Goal: Information Seeking & Learning: Learn about a topic

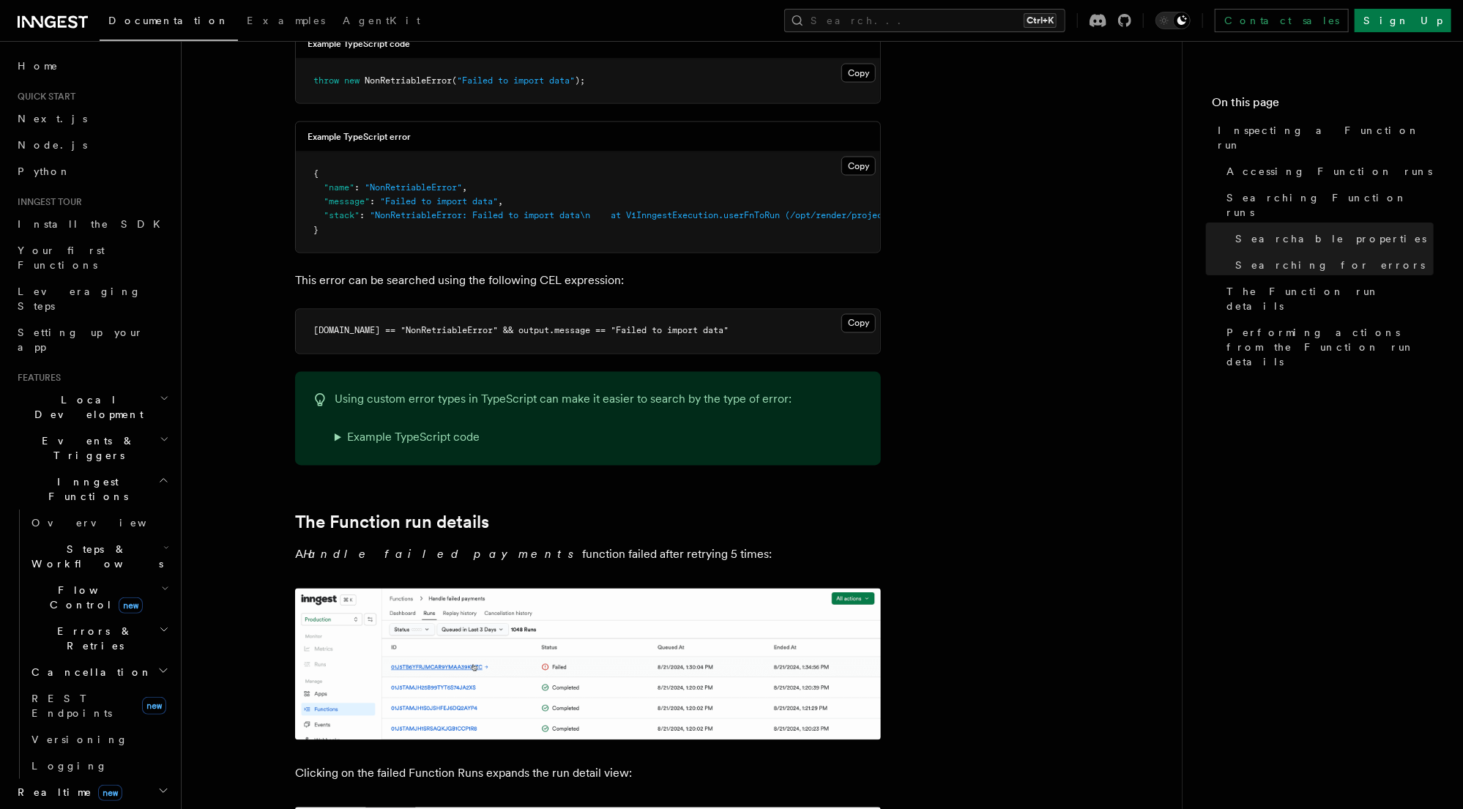
scroll to position [1815, 0]
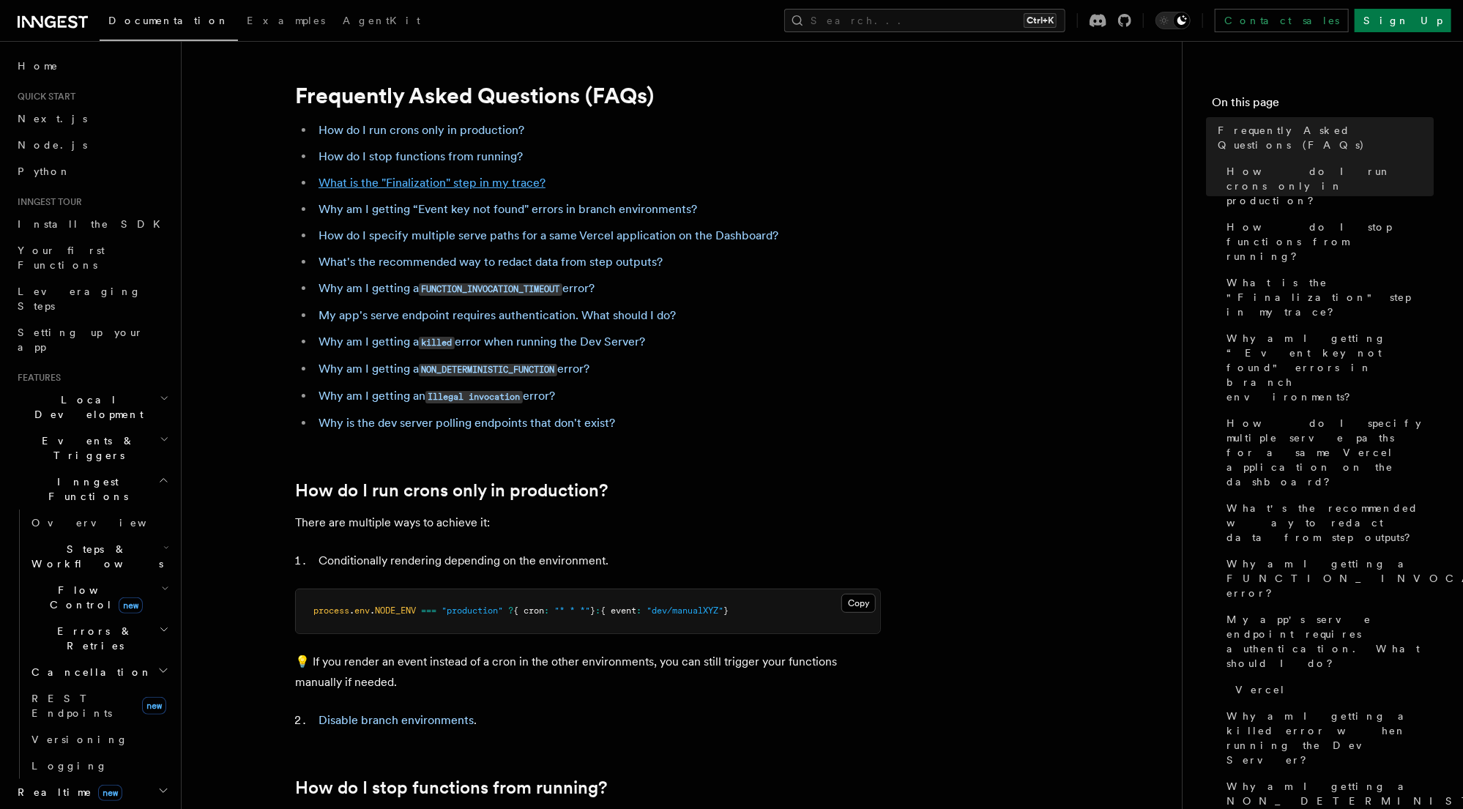
click at [419, 184] on link "What is the "Finalization" step in my trace?" at bounding box center [431, 183] width 227 height 14
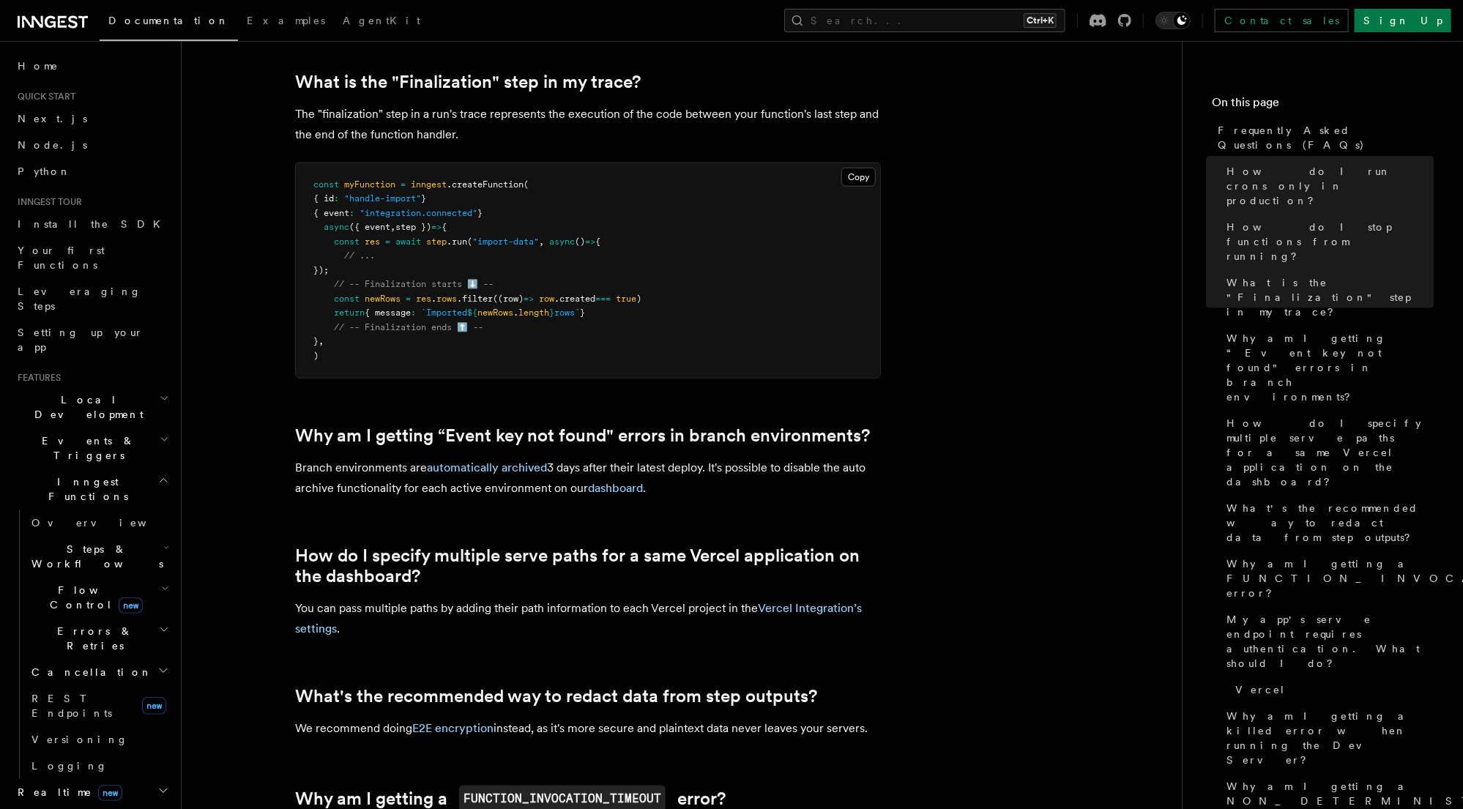
scroll to position [848, 0]
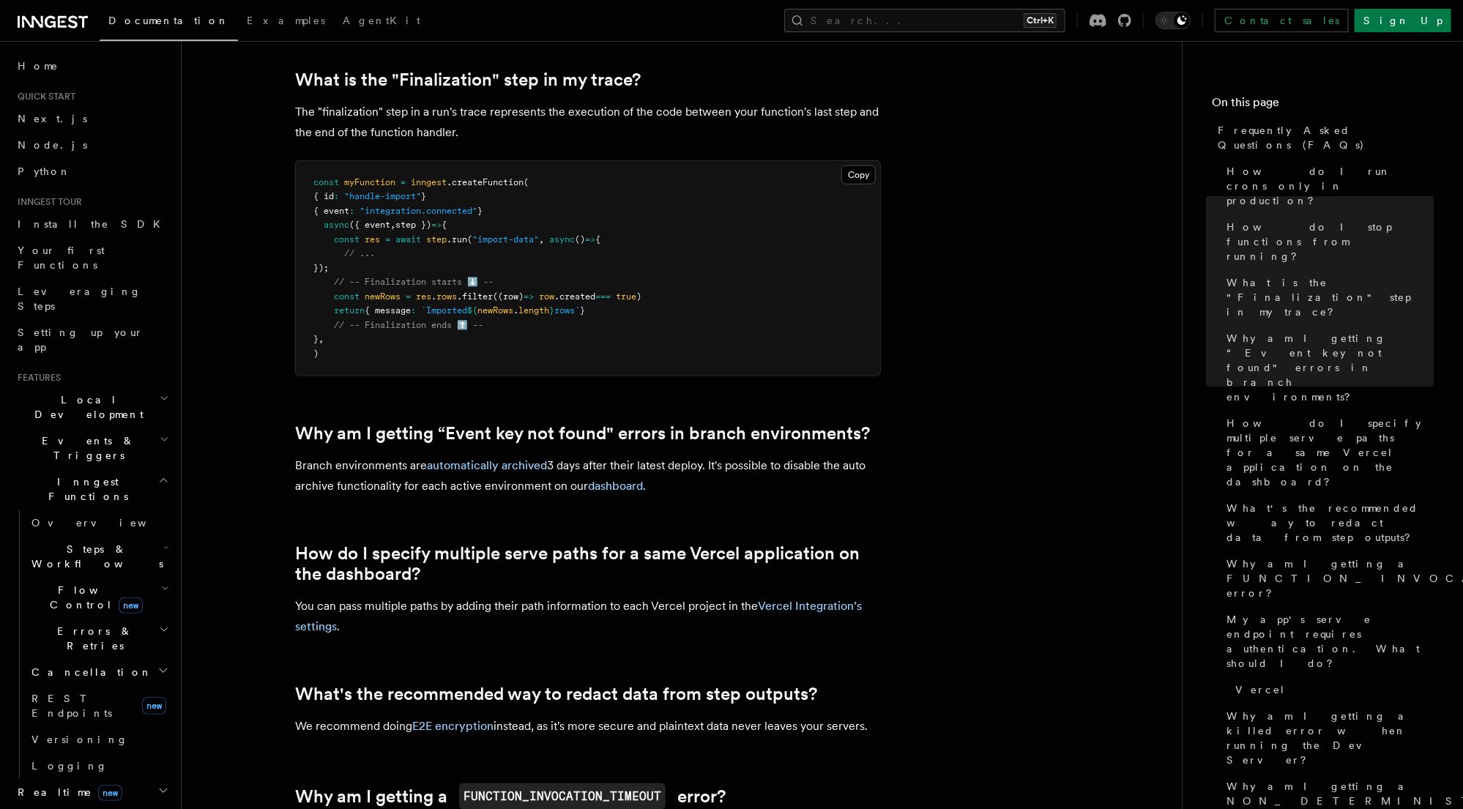
drag, startPoint x: 334, startPoint y: 285, endPoint x: 622, endPoint y: 313, distance: 289.8
click at [622, 313] on pre "const myFunction = inngest .createFunction ( { id : "handle-import" } { event :…" at bounding box center [588, 268] width 584 height 215
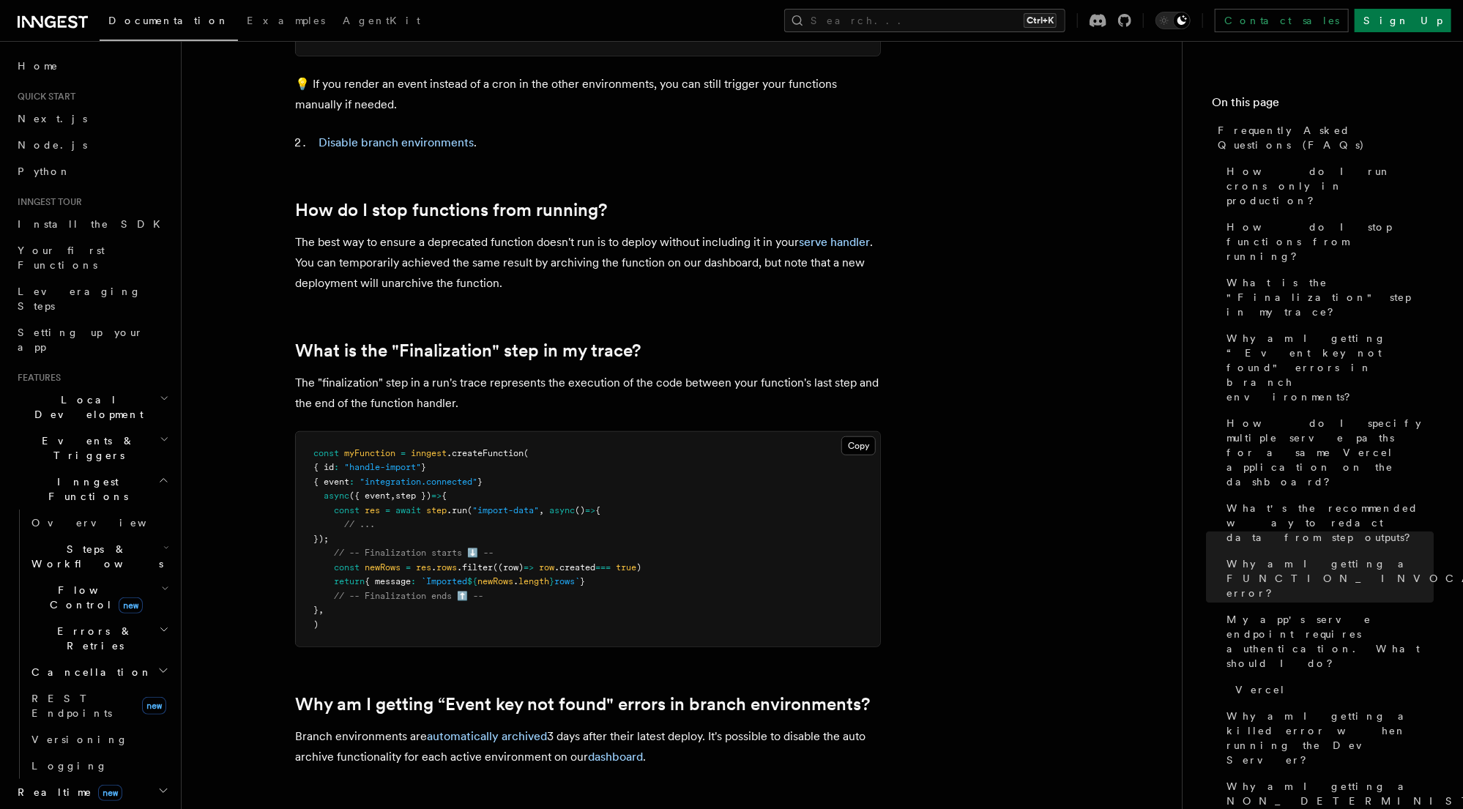
scroll to position [0, 0]
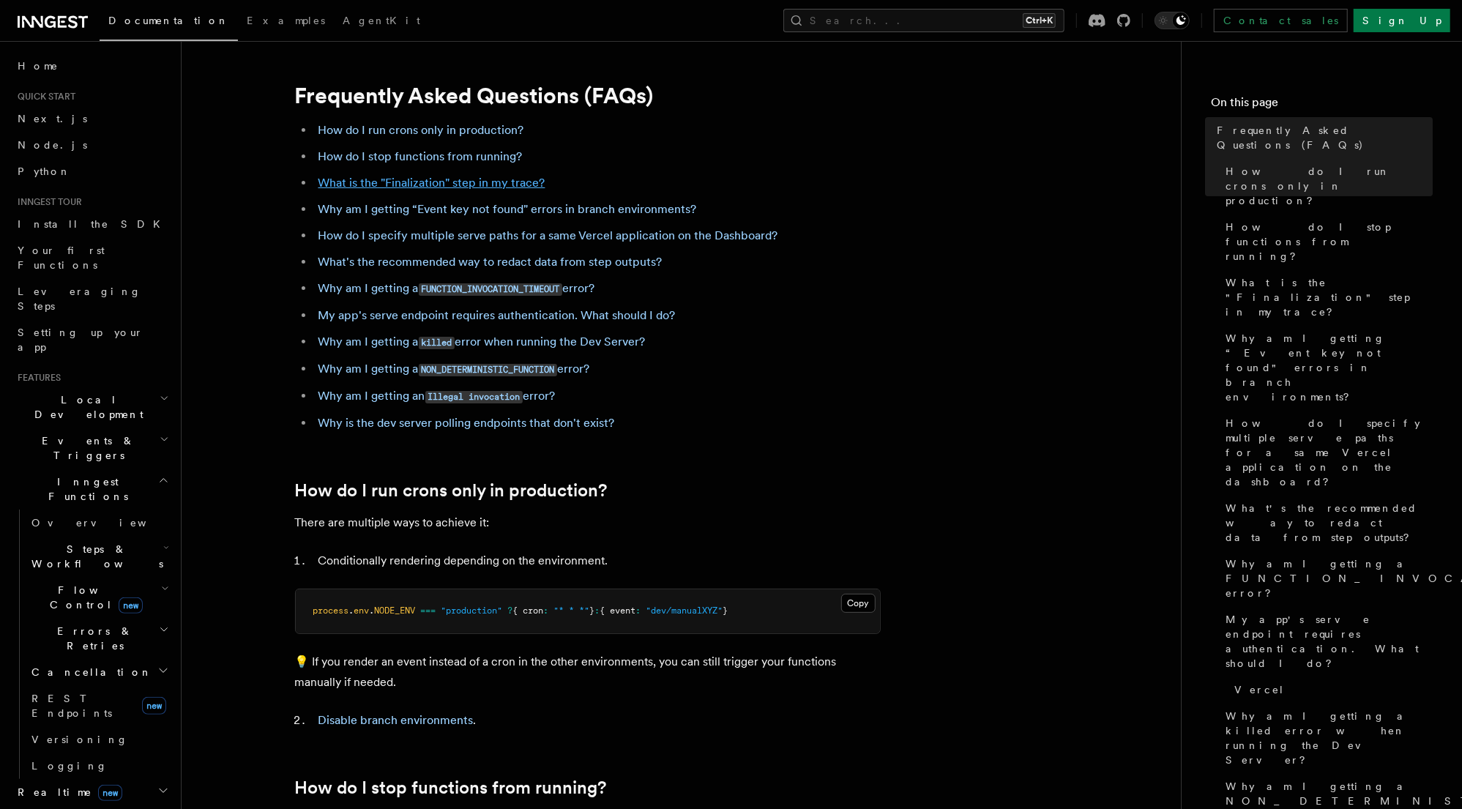
click at [481, 185] on link "What is the "Finalization" step in my trace?" at bounding box center [431, 183] width 227 height 14
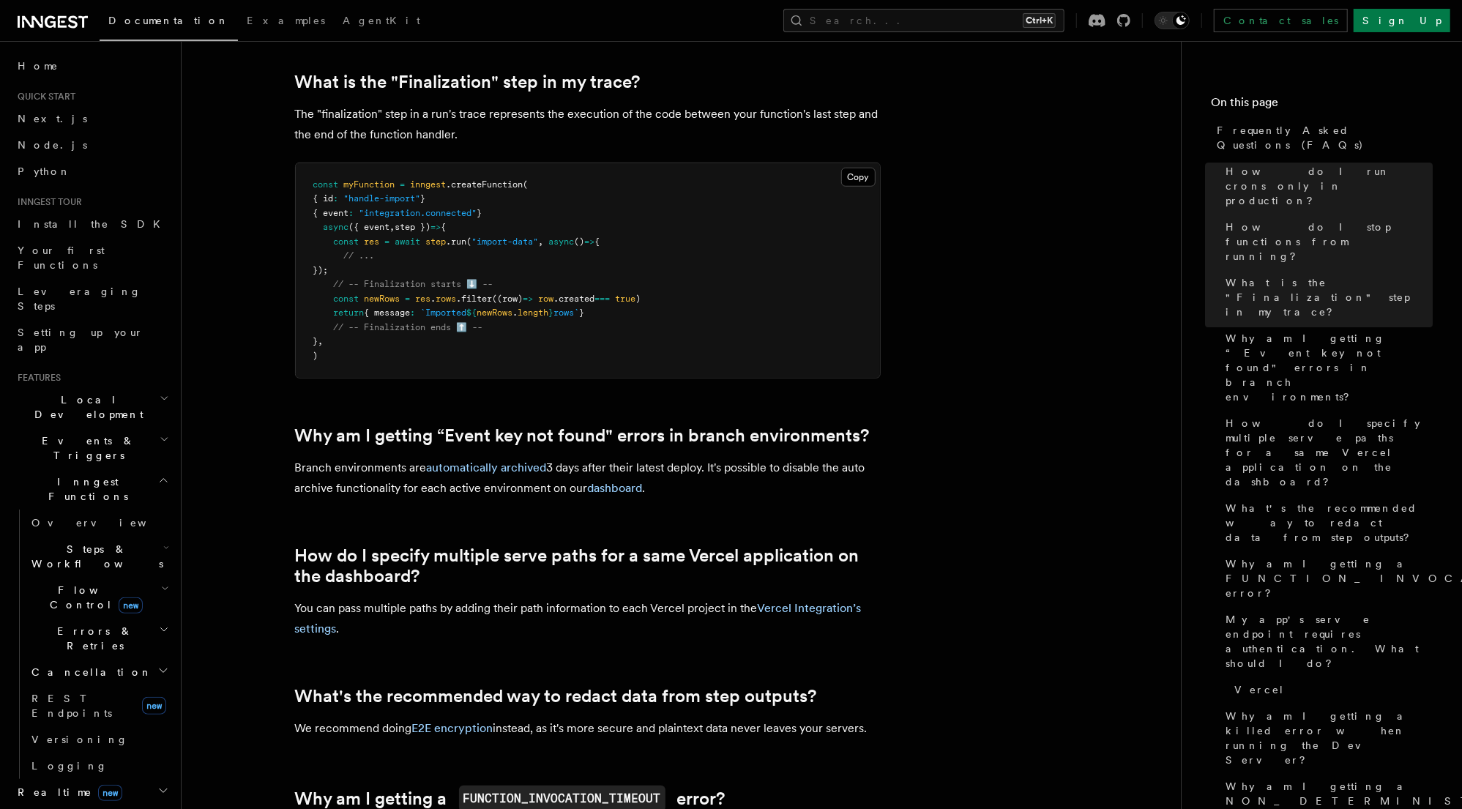
scroll to position [850, 0]
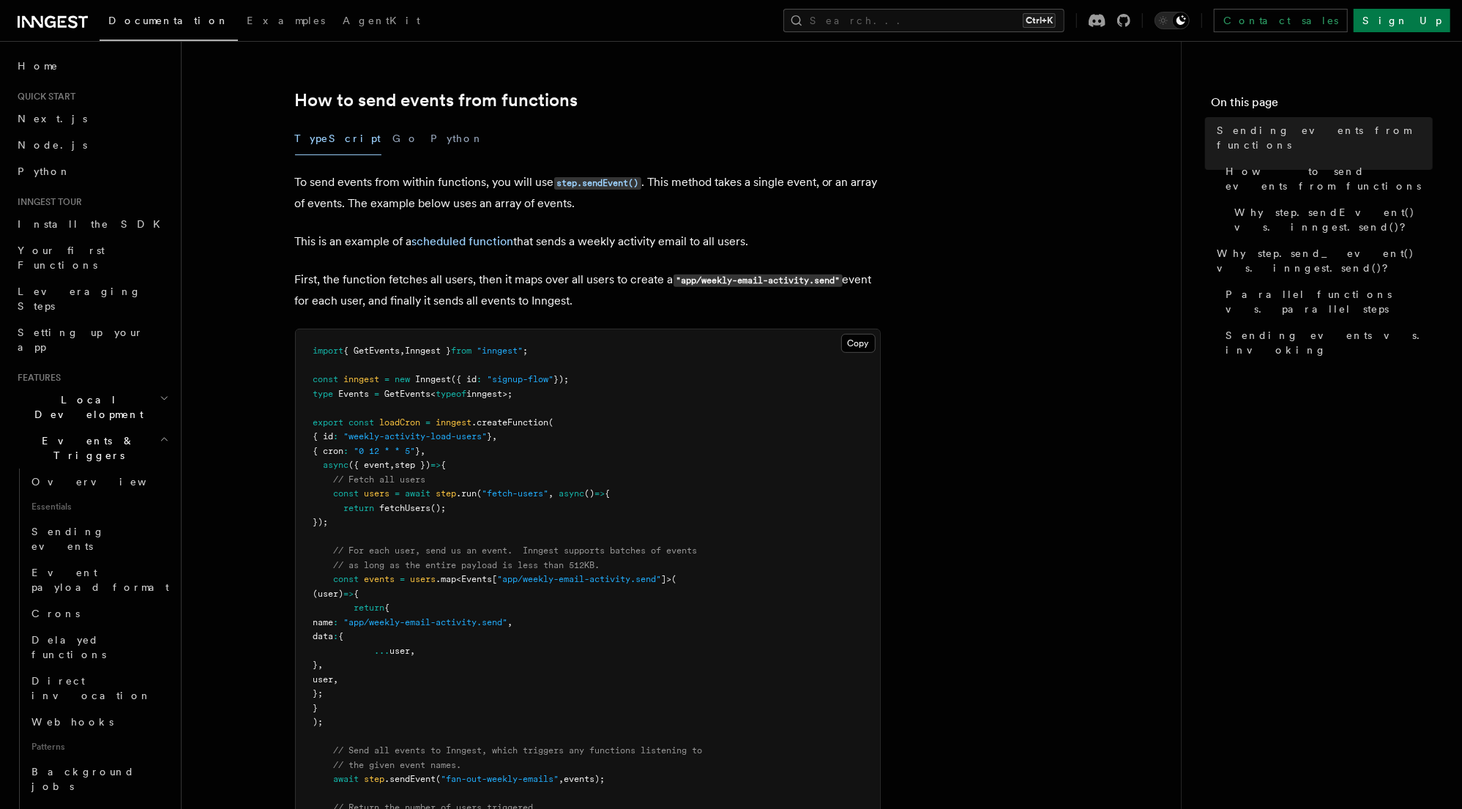
scroll to position [410, 0]
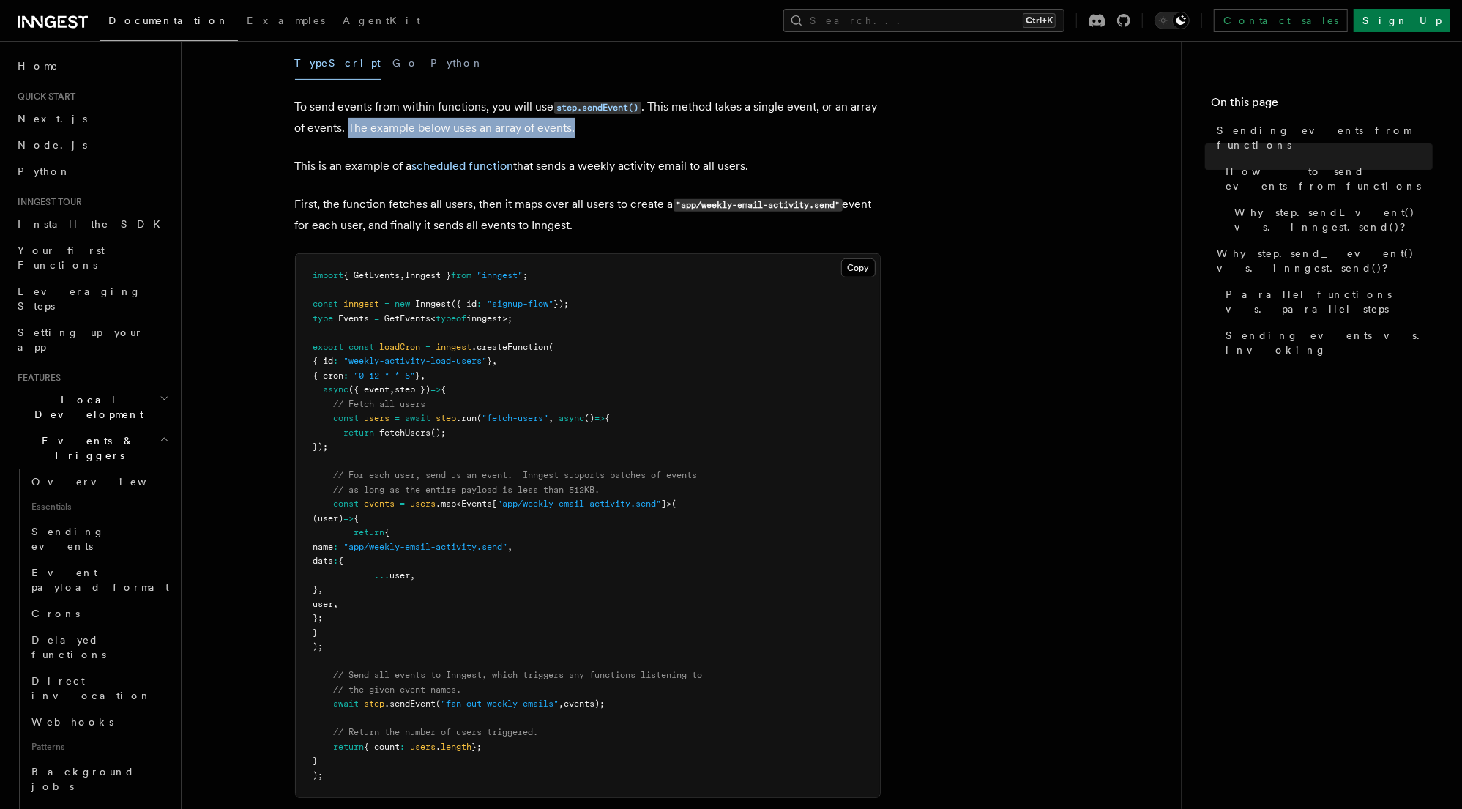
drag, startPoint x: 348, startPoint y: 130, endPoint x: 601, endPoint y: 124, distance: 252.6
click at [601, 124] on p "To send events from within functions, you will use step.sendEvent() . This meth…" at bounding box center [588, 118] width 586 height 42
click at [446, 129] on p "To send events from within functions, you will use step.sendEvent() . This meth…" at bounding box center [588, 118] width 586 height 42
click at [512, 127] on p "To send events from within functions, you will use step.sendEvent() . This meth…" at bounding box center [588, 118] width 586 height 42
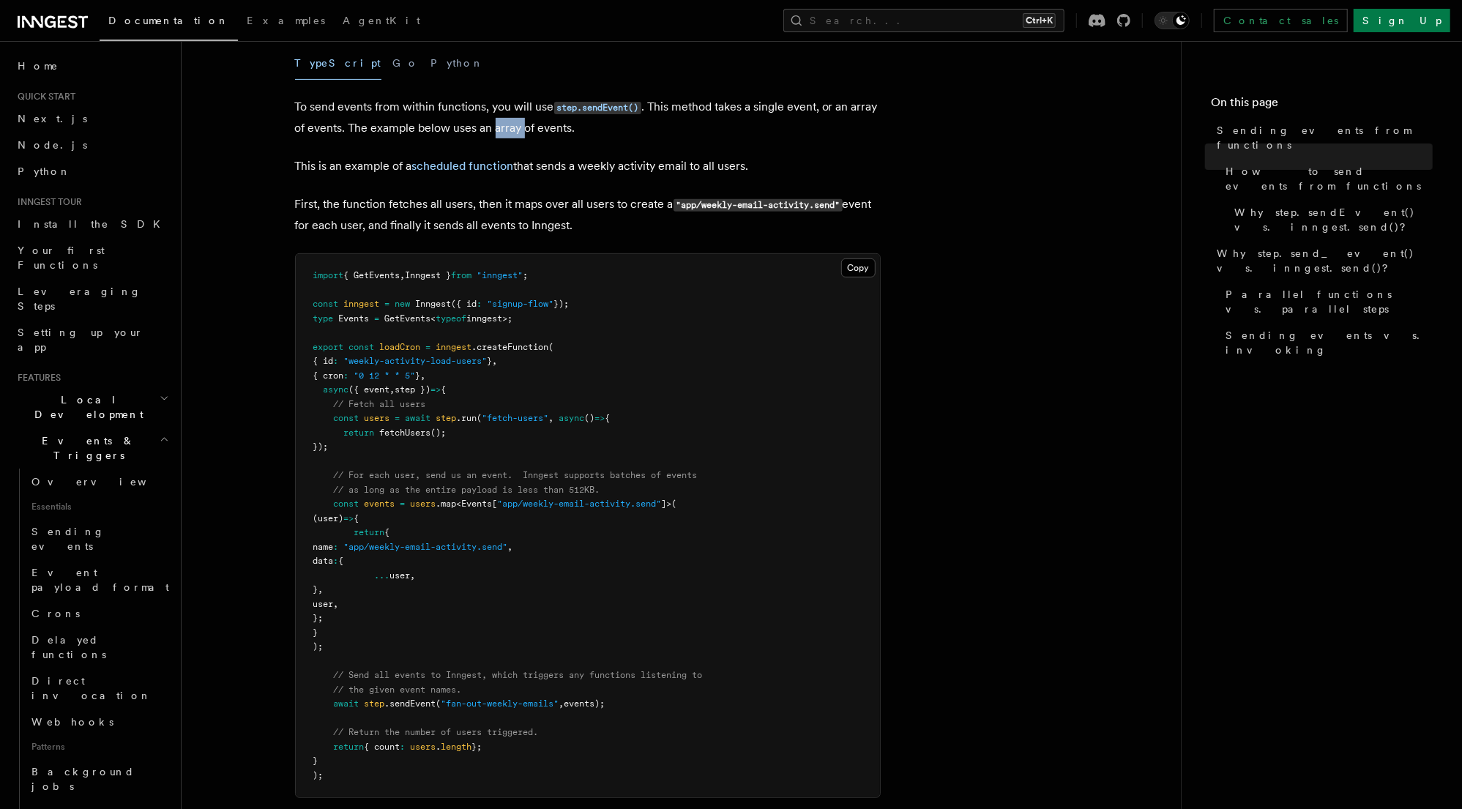
click at [512, 127] on p "To send events from within functions, you will use step.sendEvent() . This meth…" at bounding box center [588, 118] width 586 height 42
click at [593, 127] on p "To send events from within functions, you will use step.sendEvent() . This meth…" at bounding box center [588, 118] width 586 height 42
drag, startPoint x: 294, startPoint y: 170, endPoint x: 360, endPoint y: 165, distance: 66.0
click at [665, 162] on p "This is an example of a scheduled function that sends a weekly activity email t…" at bounding box center [588, 166] width 586 height 20
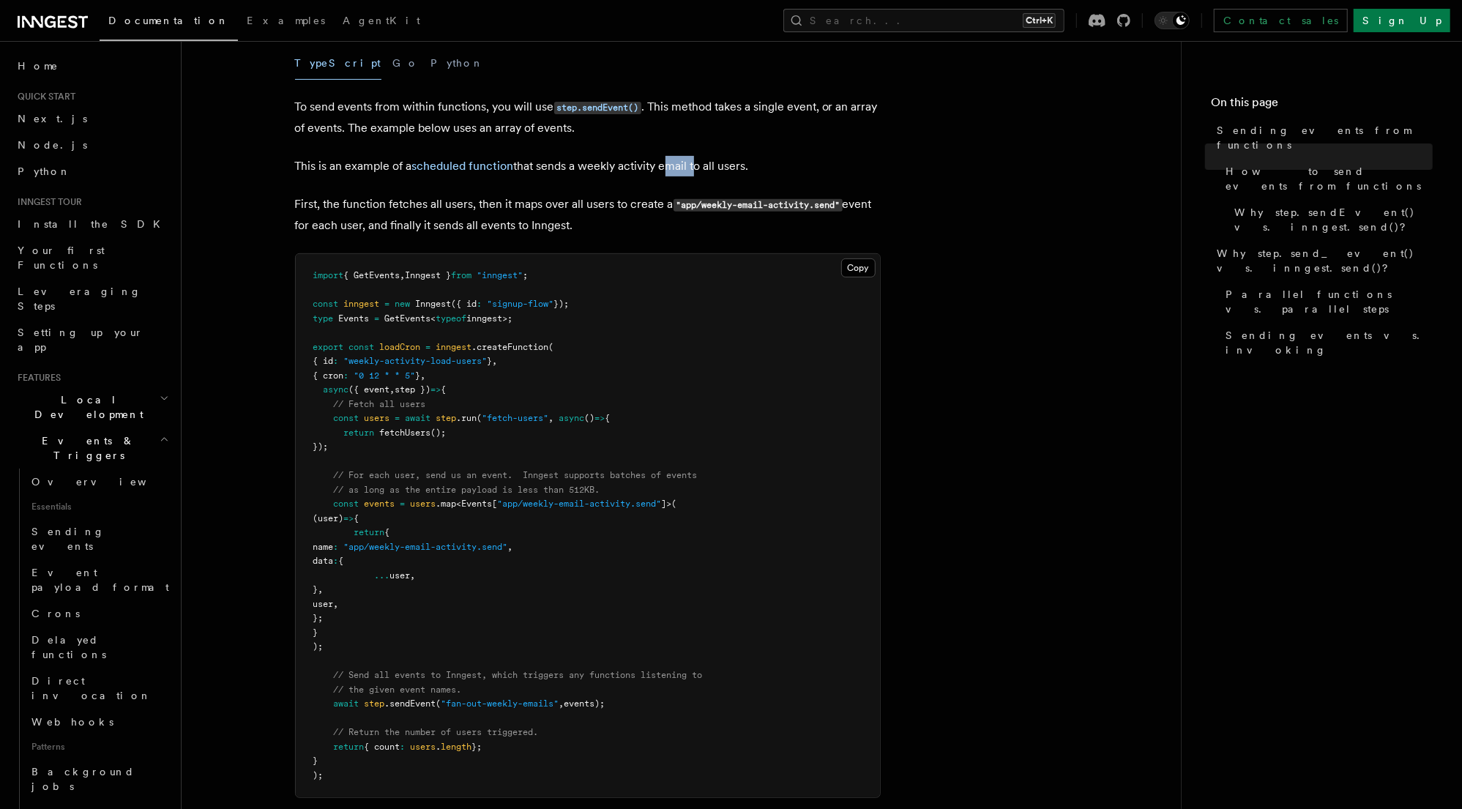
click at [665, 162] on p "This is an example of a scheduled function that sends a weekly activity email t…" at bounding box center [588, 166] width 586 height 20
click at [634, 165] on p "This is an example of a scheduled function that sends a weekly activity email t…" at bounding box center [588, 166] width 586 height 20
drag, startPoint x: 296, startPoint y: 203, endPoint x: 495, endPoint y: 209, distance: 199.2
click at [495, 209] on p "First, the function fetches all users, then it maps over all users to create a …" at bounding box center [588, 215] width 586 height 42
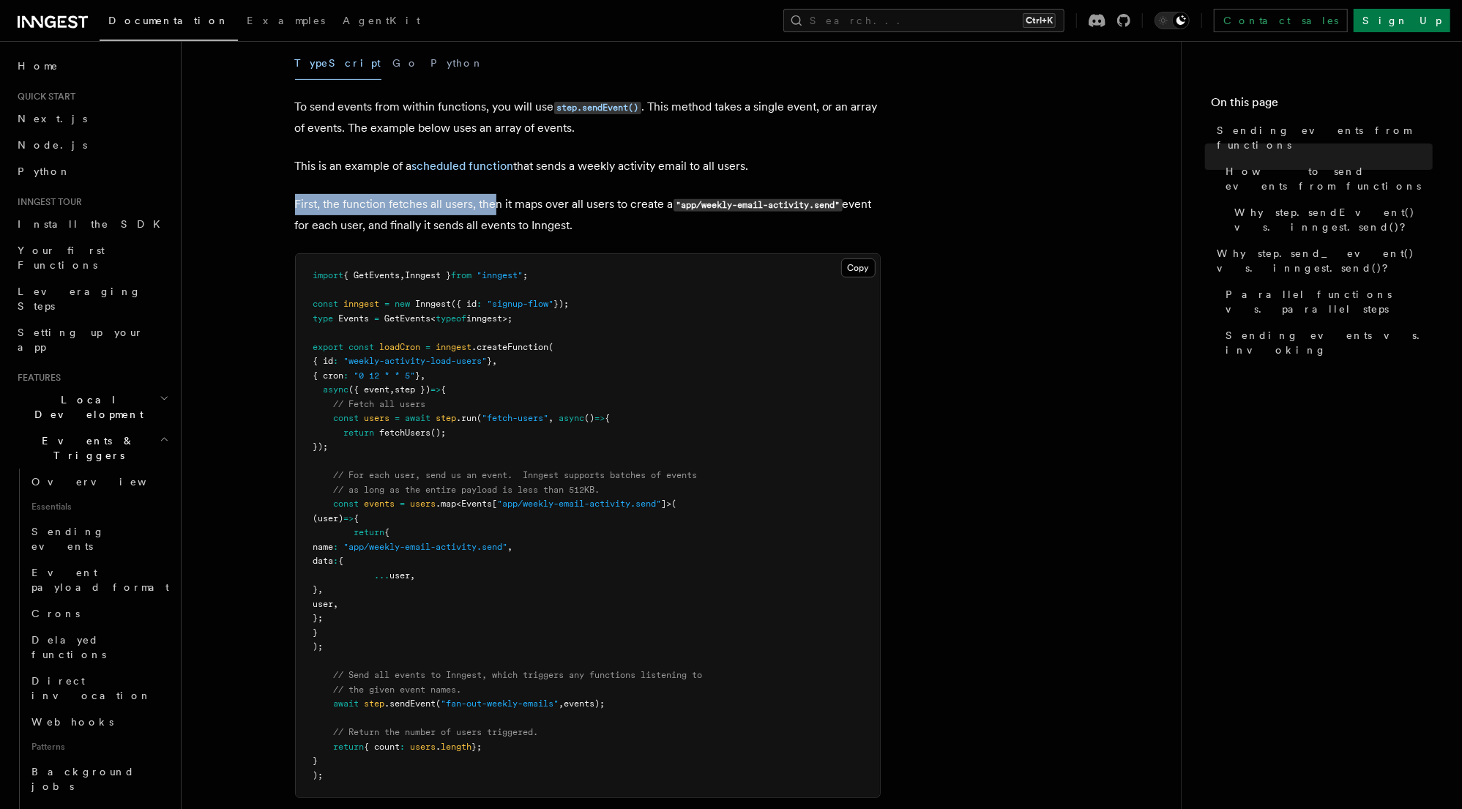
drag, startPoint x: 593, startPoint y: 223, endPoint x: 470, endPoint y: 195, distance: 126.1
click at [470, 195] on p "First, the function fetches all users, then it maps over all users to create a …" at bounding box center [588, 215] width 586 height 42
click at [619, 195] on p "First, the function fetches all users, then it maps over all users to create a …" at bounding box center [588, 215] width 586 height 42
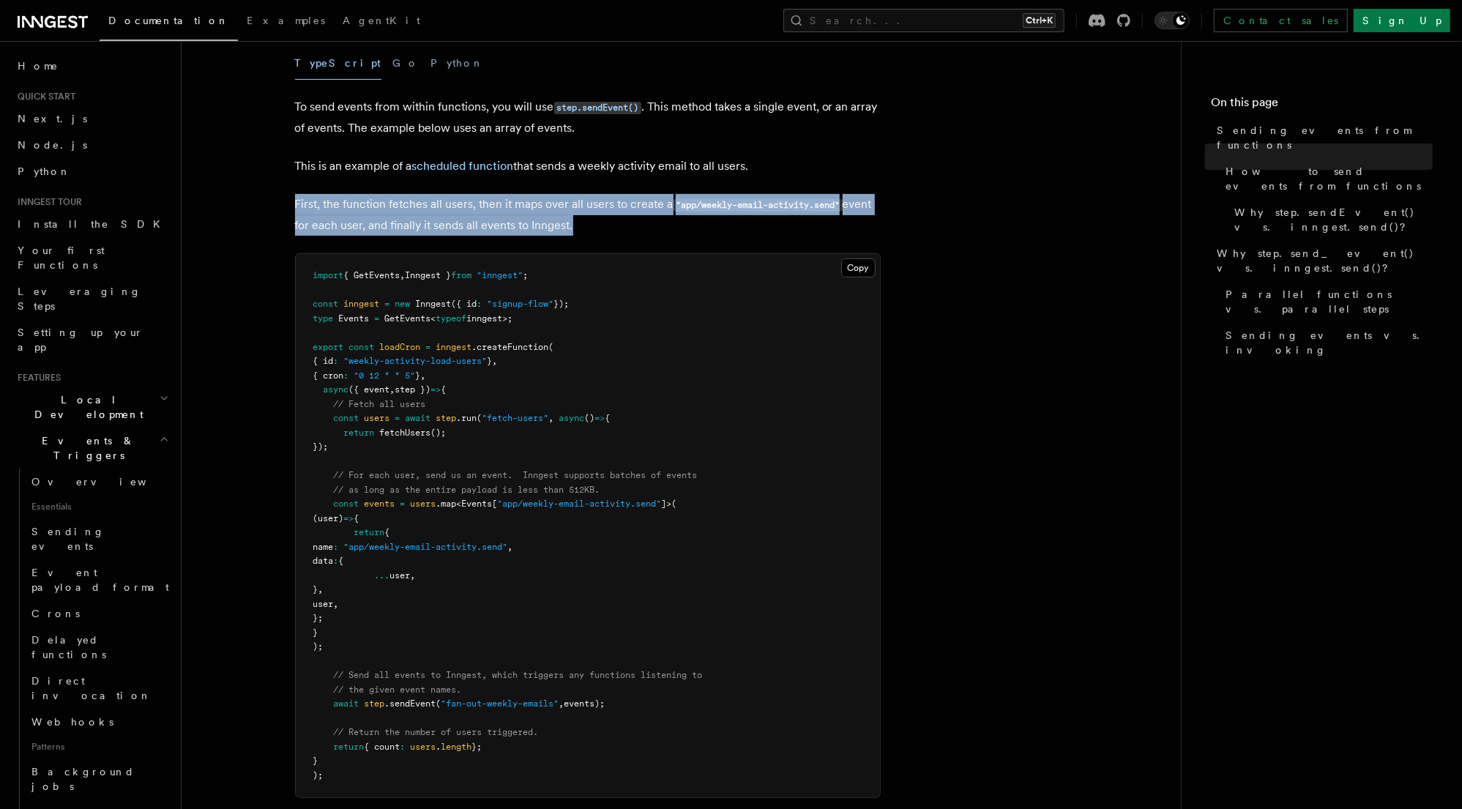
drag, startPoint x: 297, startPoint y: 205, endPoint x: 570, endPoint y: 228, distance: 273.3
click at [570, 228] on p "First, the function fetches all users, then it maps over all users to create a …" at bounding box center [588, 215] width 586 height 42
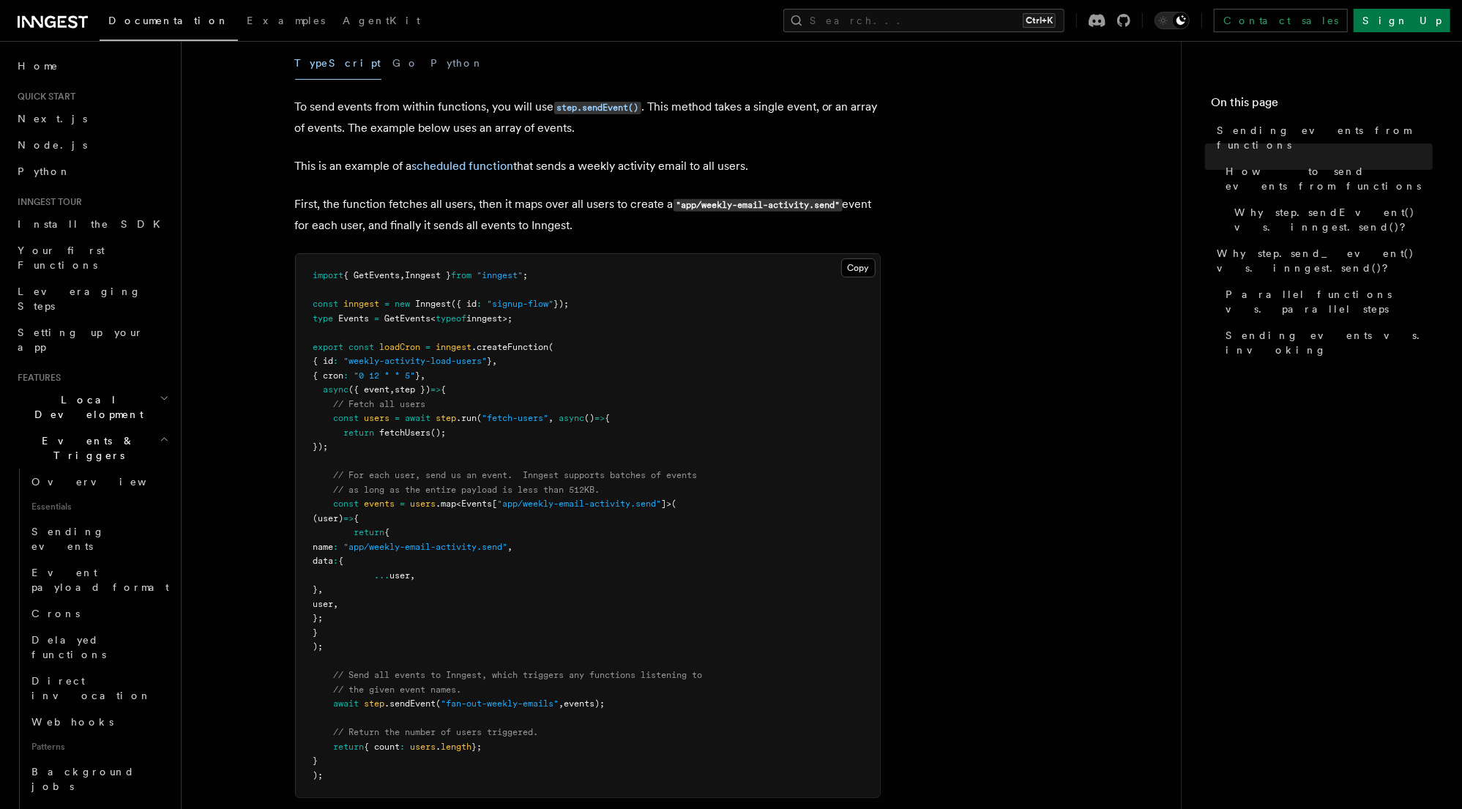
click at [578, 228] on p "First, the function fetches all users, then it maps over all users to create a …" at bounding box center [588, 215] width 586 height 42
drag, startPoint x: 607, startPoint y: 225, endPoint x: 294, endPoint y: 209, distance: 313.0
click at [295, 203] on p "First, the function fetches all users, then it maps over all users to create a …" at bounding box center [588, 215] width 586 height 42
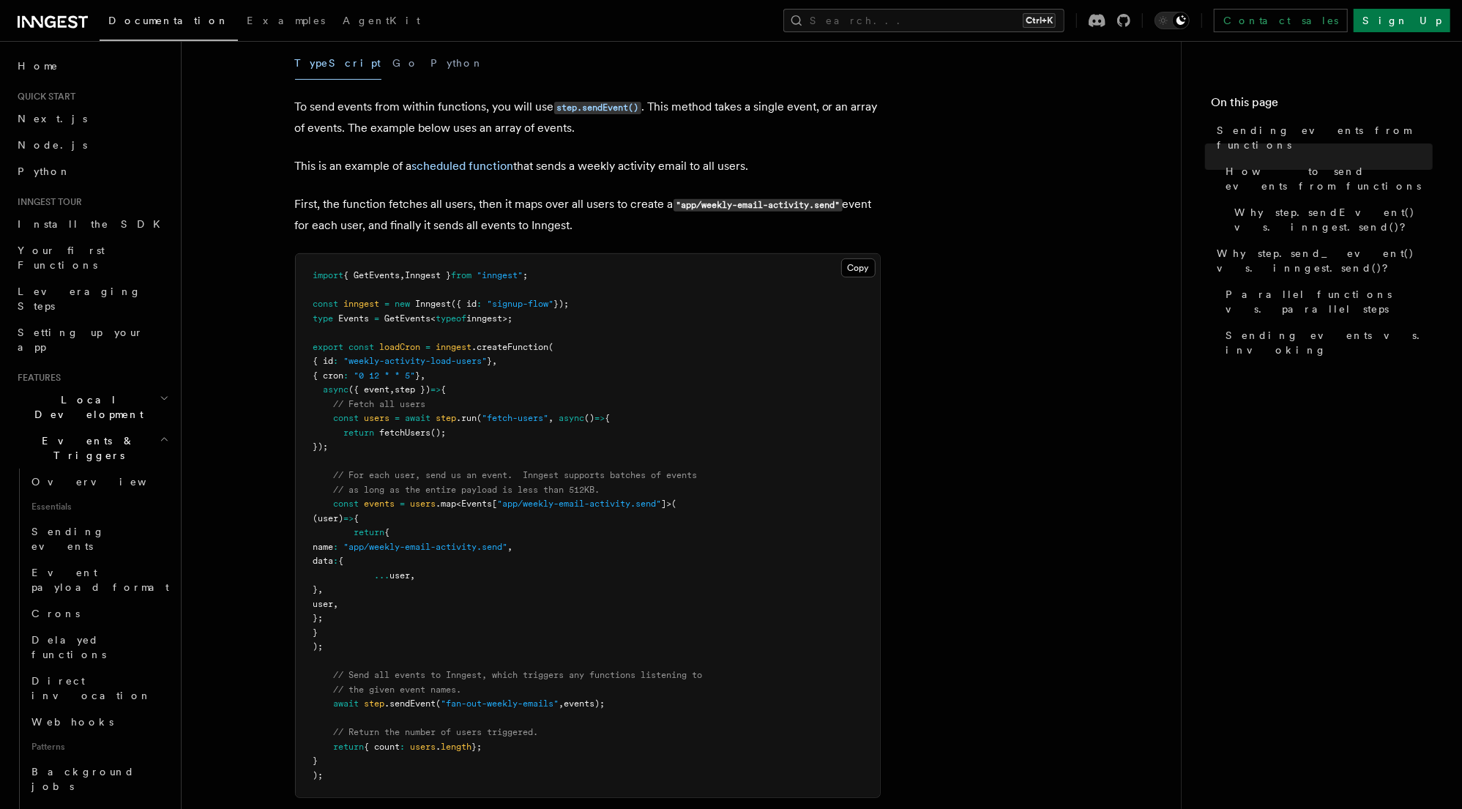
drag, startPoint x: 296, startPoint y: 201, endPoint x: 585, endPoint y: 223, distance: 289.9
click at [585, 223] on p "First, the function fetches all users, then it maps over all users to create a …" at bounding box center [588, 215] width 586 height 42
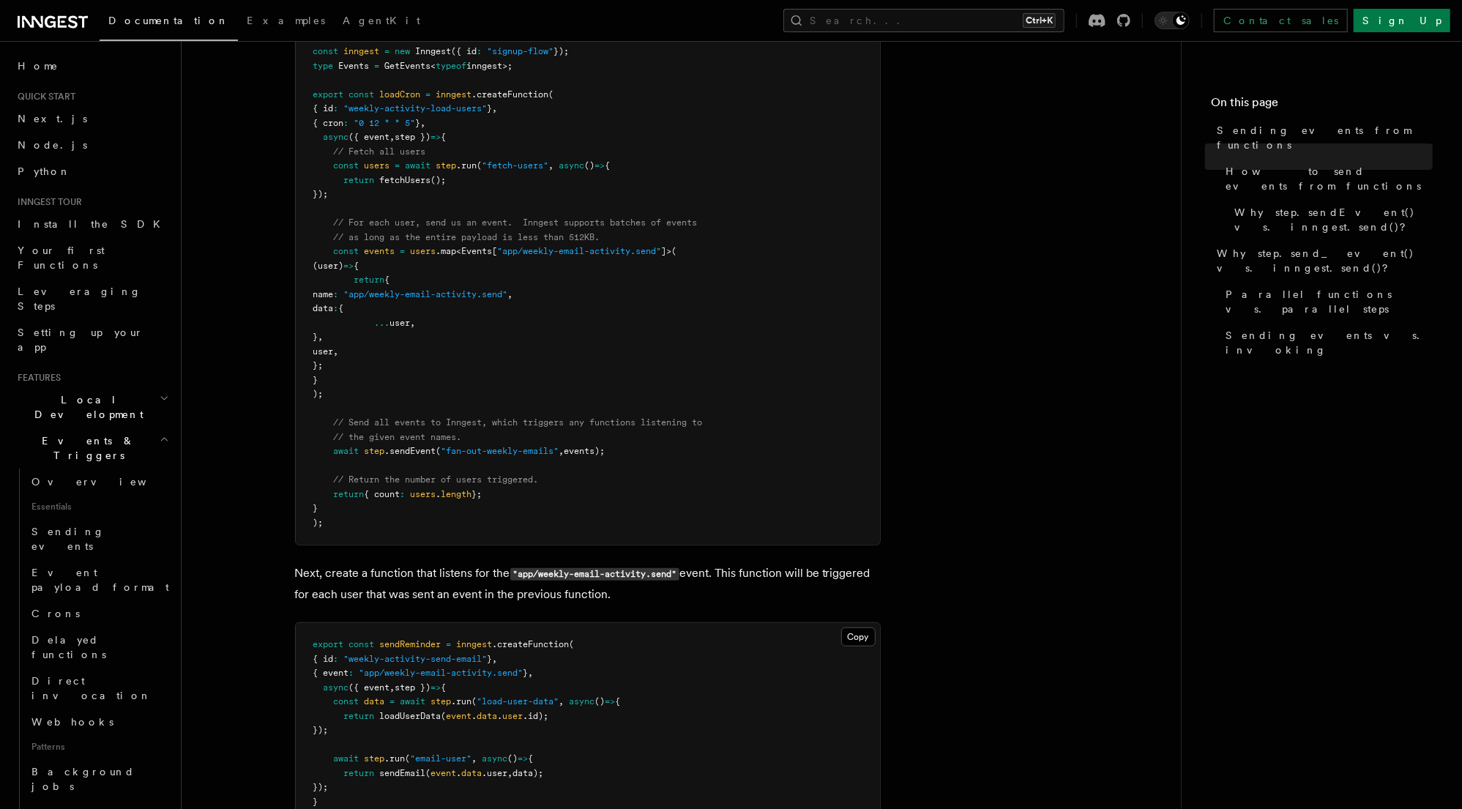
scroll to position [644, 0]
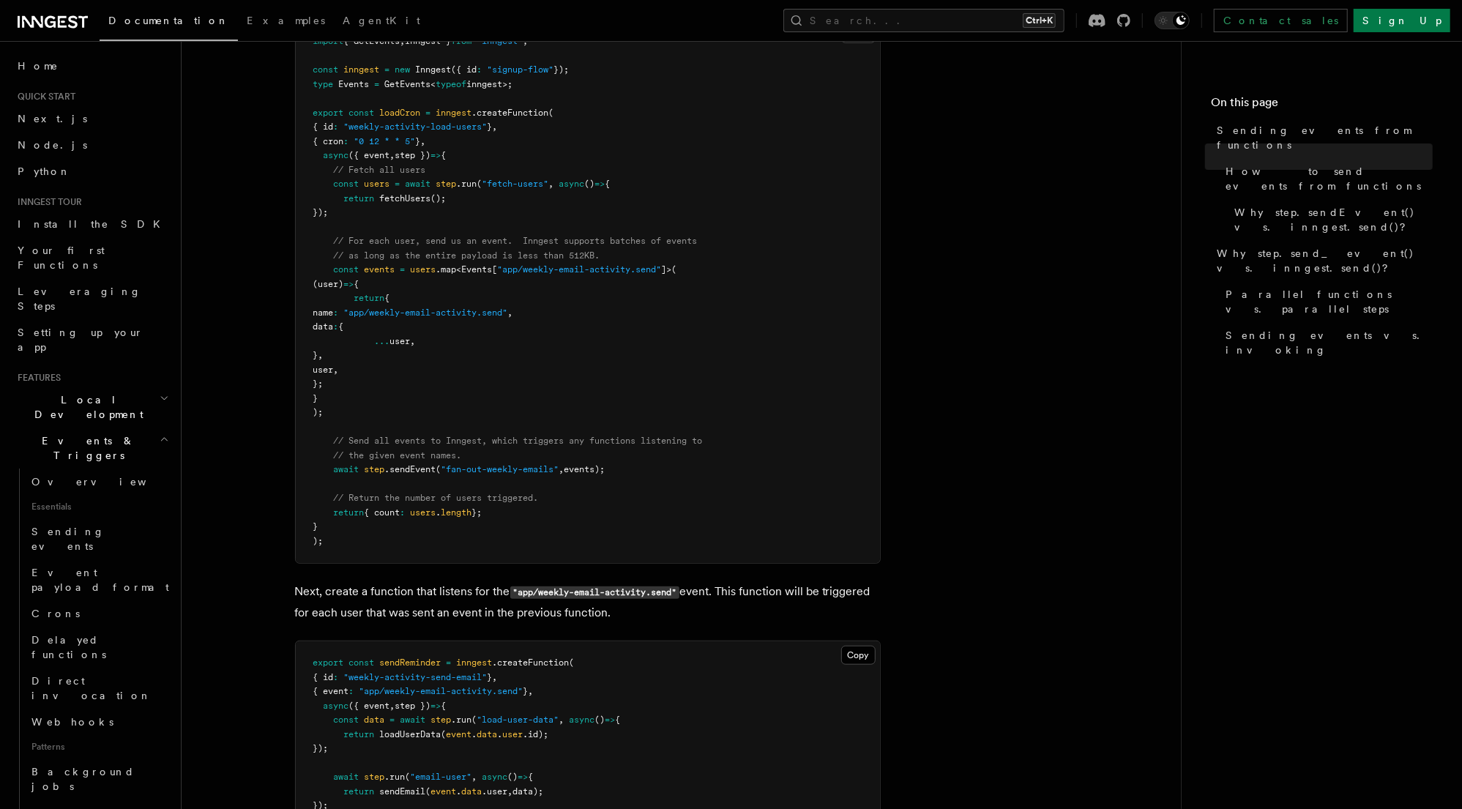
click at [359, 515] on span "return" at bounding box center [349, 512] width 31 height 10
click at [509, 513] on pre "import { GetEvents , Inngest } from "inngest" ; const inngest = new Inngest ({ …" at bounding box center [588, 291] width 584 height 543
drag, startPoint x: 509, startPoint y: 512, endPoint x: 283, endPoint y: 501, distance: 226.5
click at [283, 501] on article "Features Events & Triggers Sending events from functions In some workflows or p…" at bounding box center [681, 715] width 952 height 2591
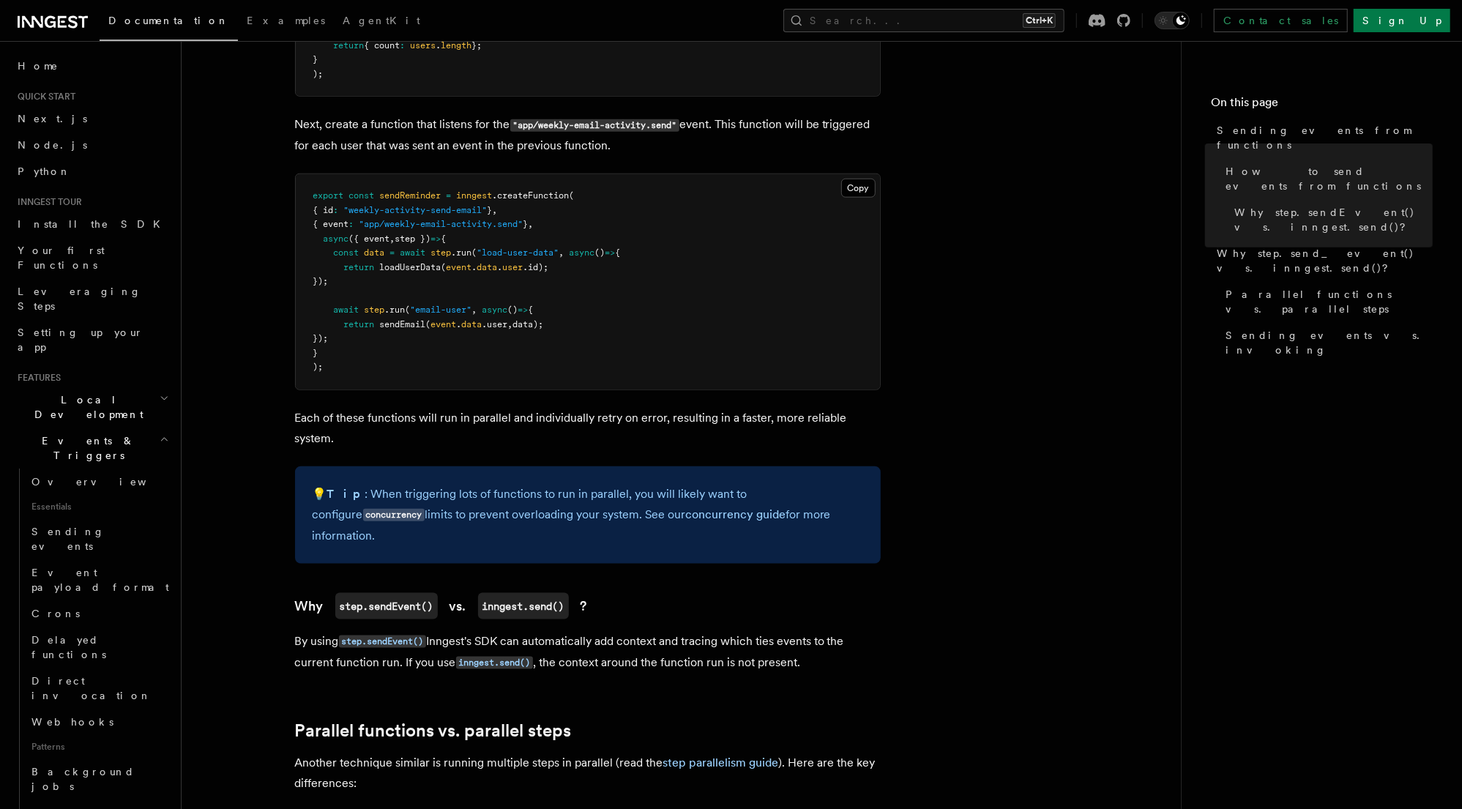
scroll to position [1113, 0]
click at [452, 630] on p "By using step.sendEvent() Inngest's SDK can automatically add context and traci…" at bounding box center [588, 651] width 586 height 42
click at [593, 630] on p "By using step.sendEvent() Inngest's SDK can automatically add context and traci…" at bounding box center [588, 651] width 586 height 42
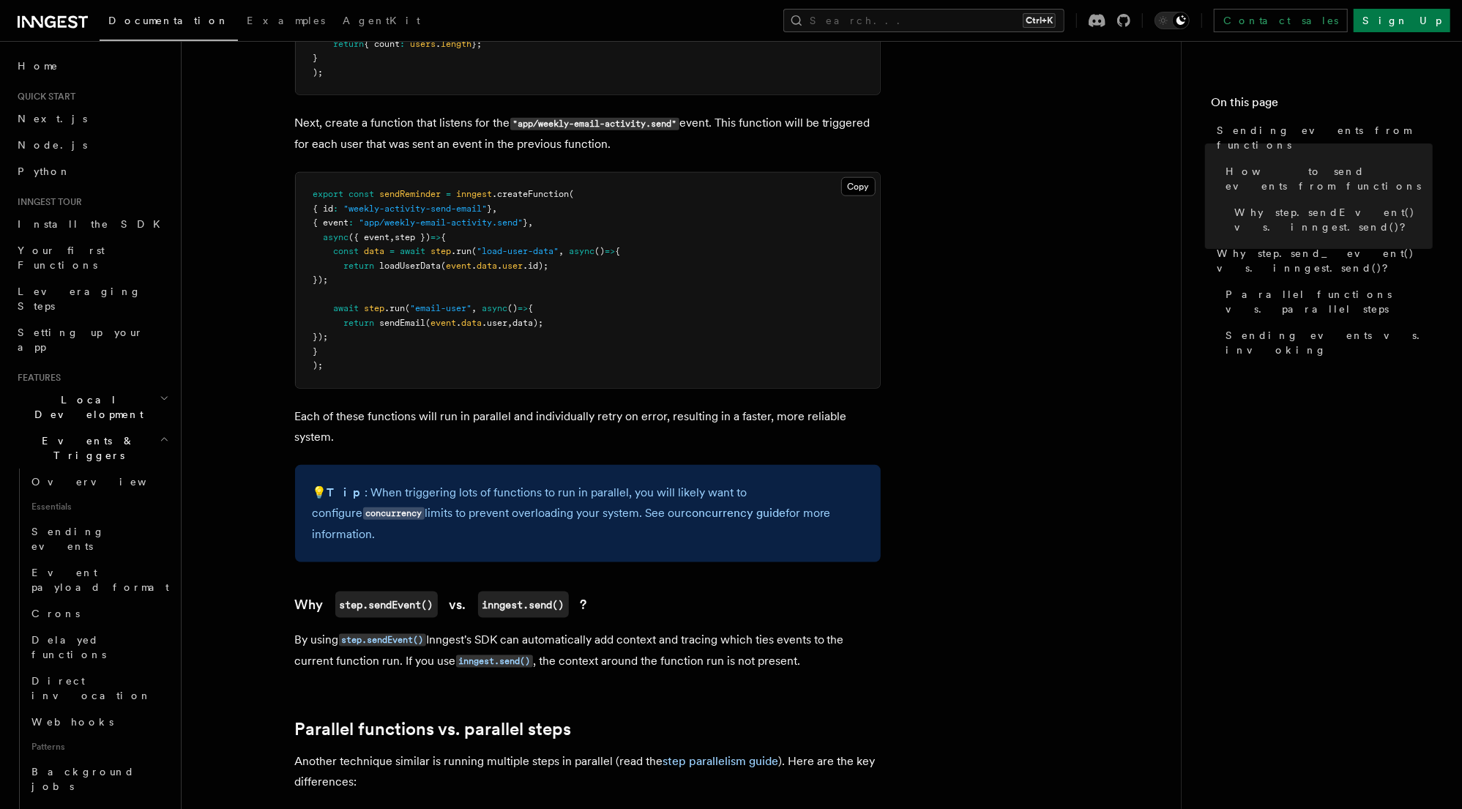
click at [712, 630] on p "By using step.sendEvent() Inngest's SDK can automatically add context and traci…" at bounding box center [588, 651] width 586 height 42
click at [796, 630] on p "By using step.sendEvent() Inngest's SDK can automatically add context and traci…" at bounding box center [588, 651] width 586 height 42
click at [348, 643] on p "By using step.sendEvent() Inngest's SDK can automatically add context and traci…" at bounding box center [588, 651] width 586 height 42
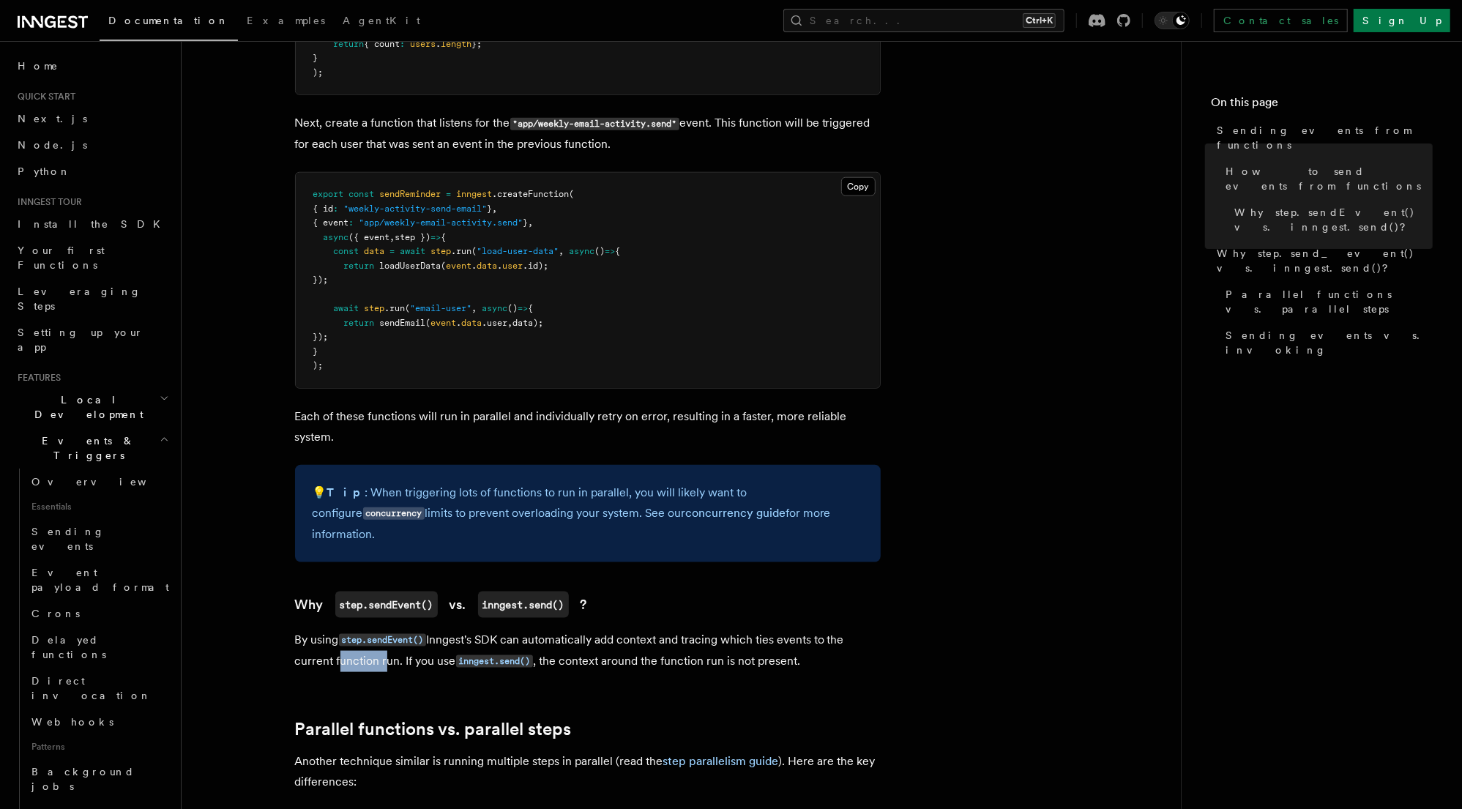
click at [348, 643] on p "By using step.sendEvent() Inngest's SDK can automatically add context and traci…" at bounding box center [588, 651] width 586 height 42
click at [410, 641] on p "By using step.sendEvent() Inngest's SDK can automatically add context and traci…" at bounding box center [588, 651] width 586 height 42
click at [583, 641] on p "By using step.sendEvent() Inngest's SDK can automatically add context and traci…" at bounding box center [588, 651] width 586 height 42
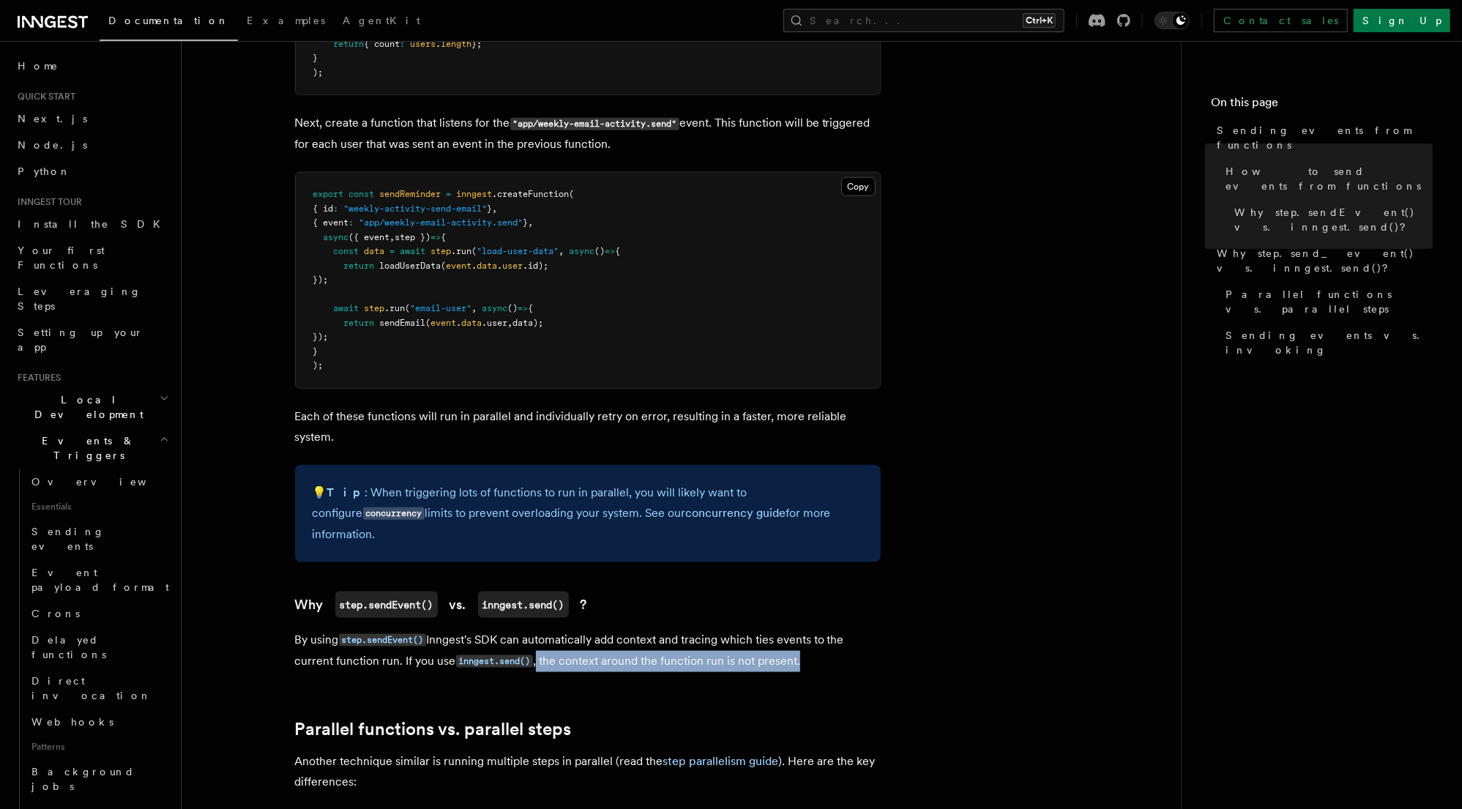
drag, startPoint x: 809, startPoint y: 643, endPoint x: 538, endPoint y: 641, distance: 270.9
click at [538, 641] on p "By using step.sendEvent() Inngest's SDK can automatically add context and traci…" at bounding box center [588, 651] width 586 height 42
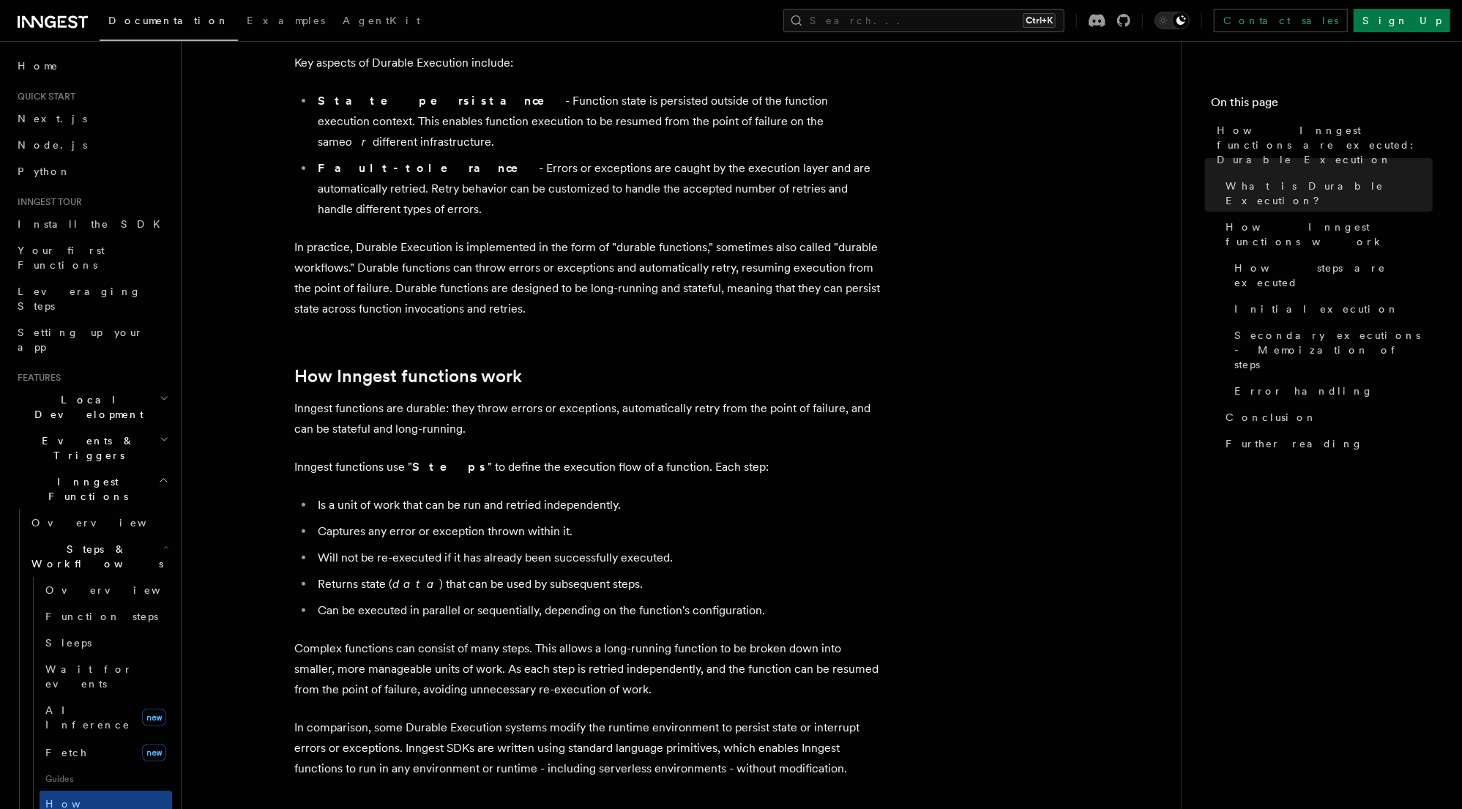
scroll to position [410, 0]
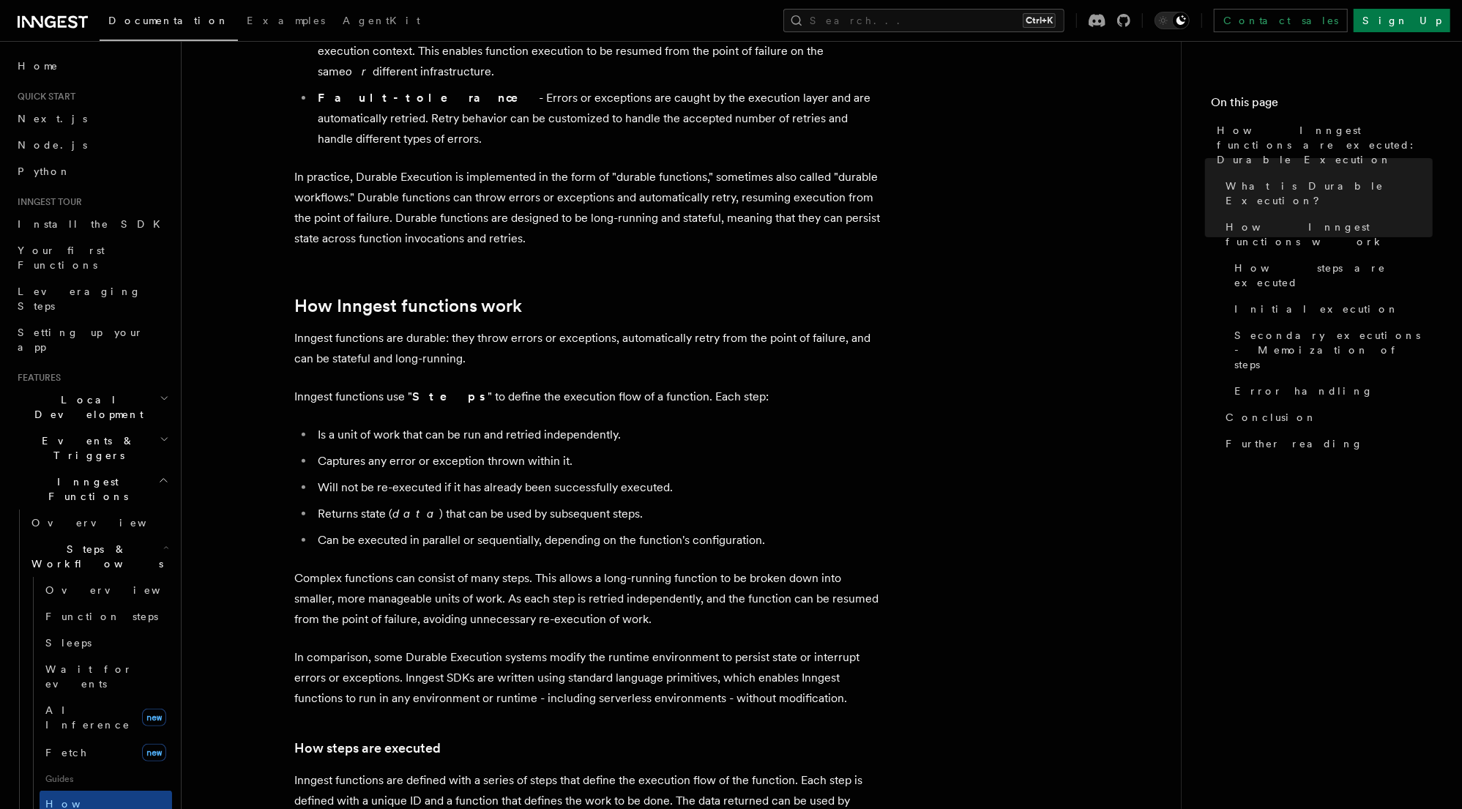
click at [461, 530] on li "Can be executed in parallel or sequentially, depending on the function's config…" at bounding box center [597, 540] width 567 height 20
click at [580, 530] on li "Can be executed in parallel or sequentially, depending on the function's config…" at bounding box center [597, 540] width 567 height 20
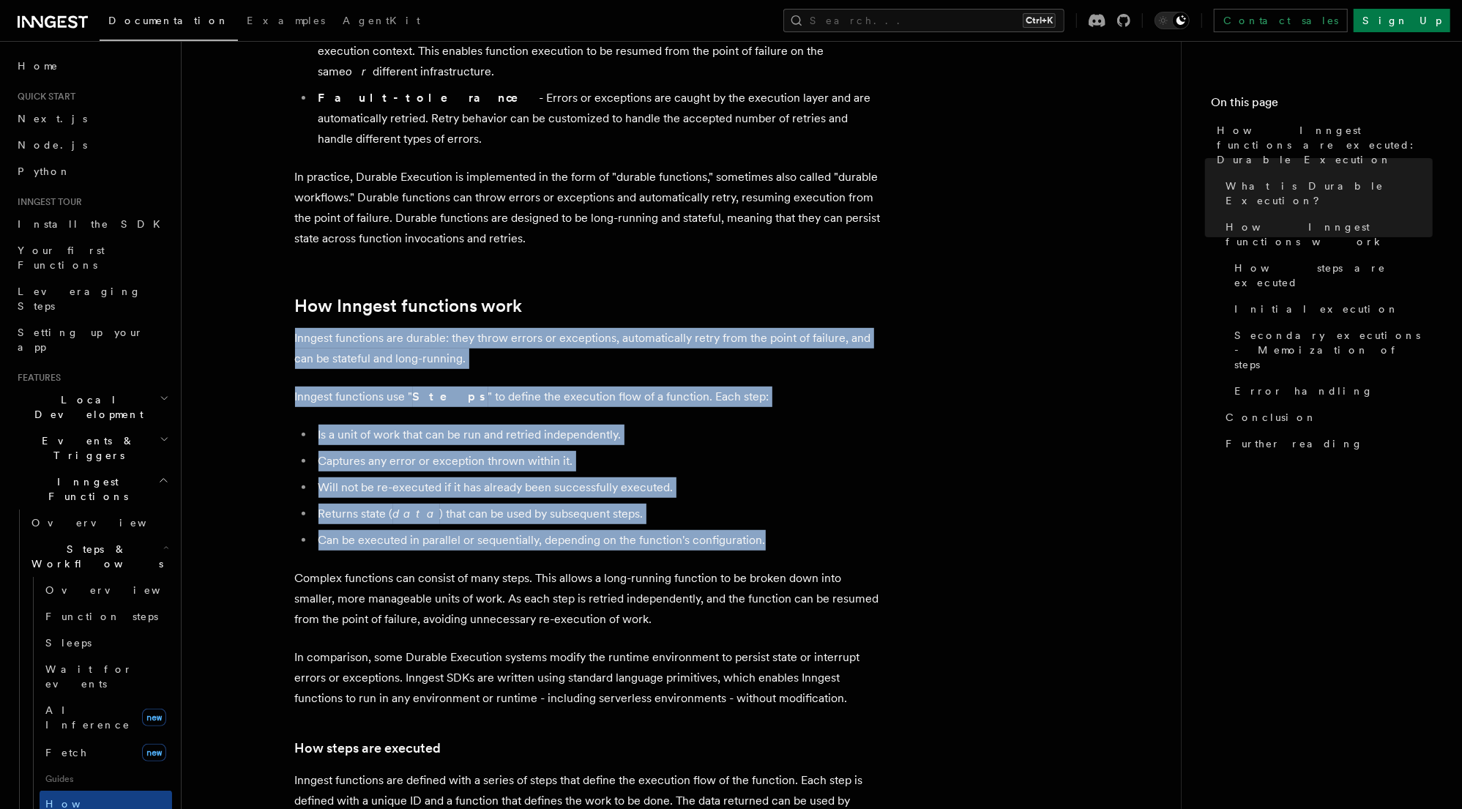
drag, startPoint x: 865, startPoint y: 504, endPoint x: 268, endPoint y: 299, distance: 630.6
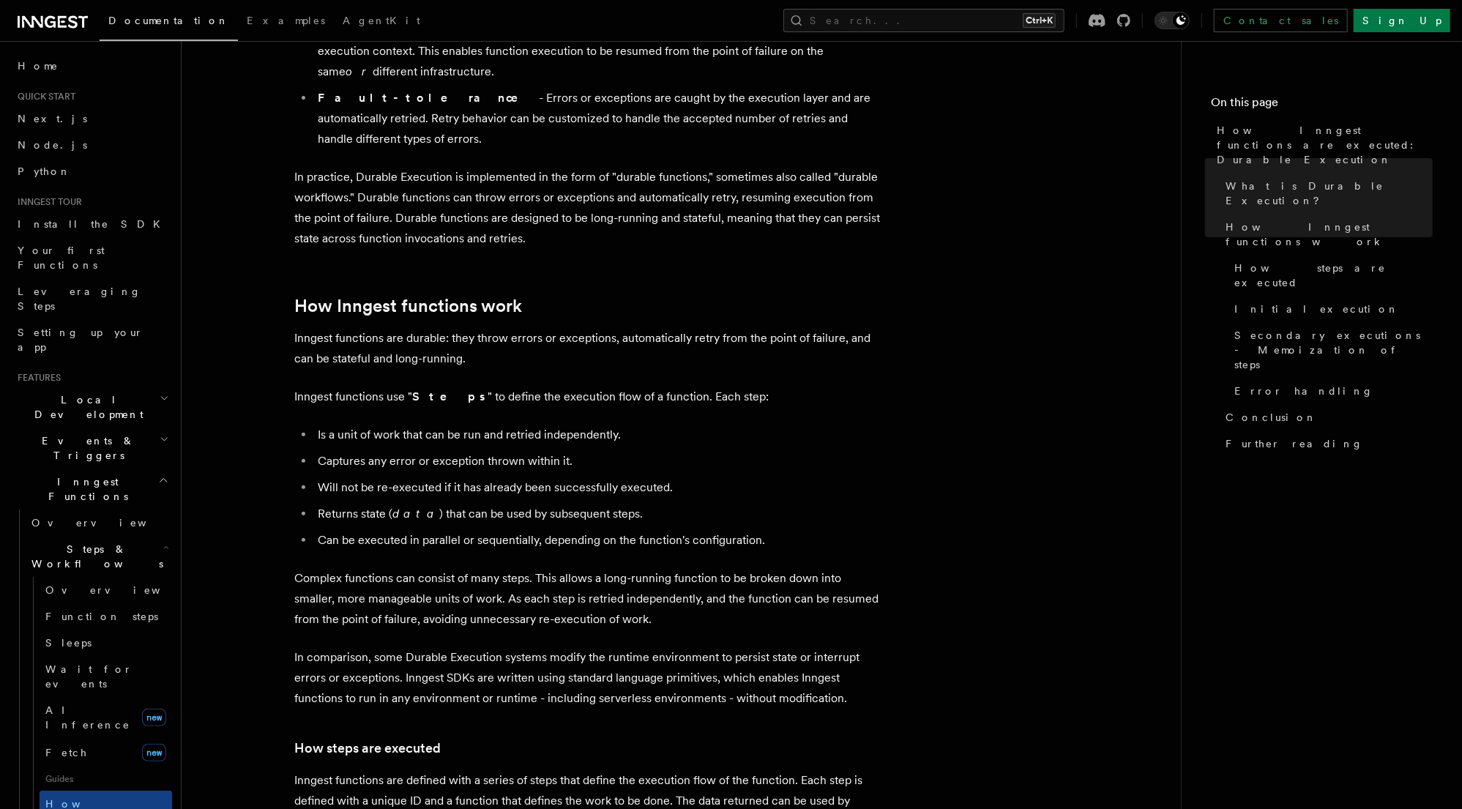
click at [346, 568] on p "Complex functions can consist of many steps. This allows a long-running functio…" at bounding box center [588, 598] width 586 height 61
click at [550, 568] on p "Complex functions can consist of many steps. This allows a long-running functio…" at bounding box center [588, 598] width 586 height 61
click at [529, 568] on p "Complex functions can consist of many steps. This allows a long-running functio…" at bounding box center [588, 598] width 586 height 61
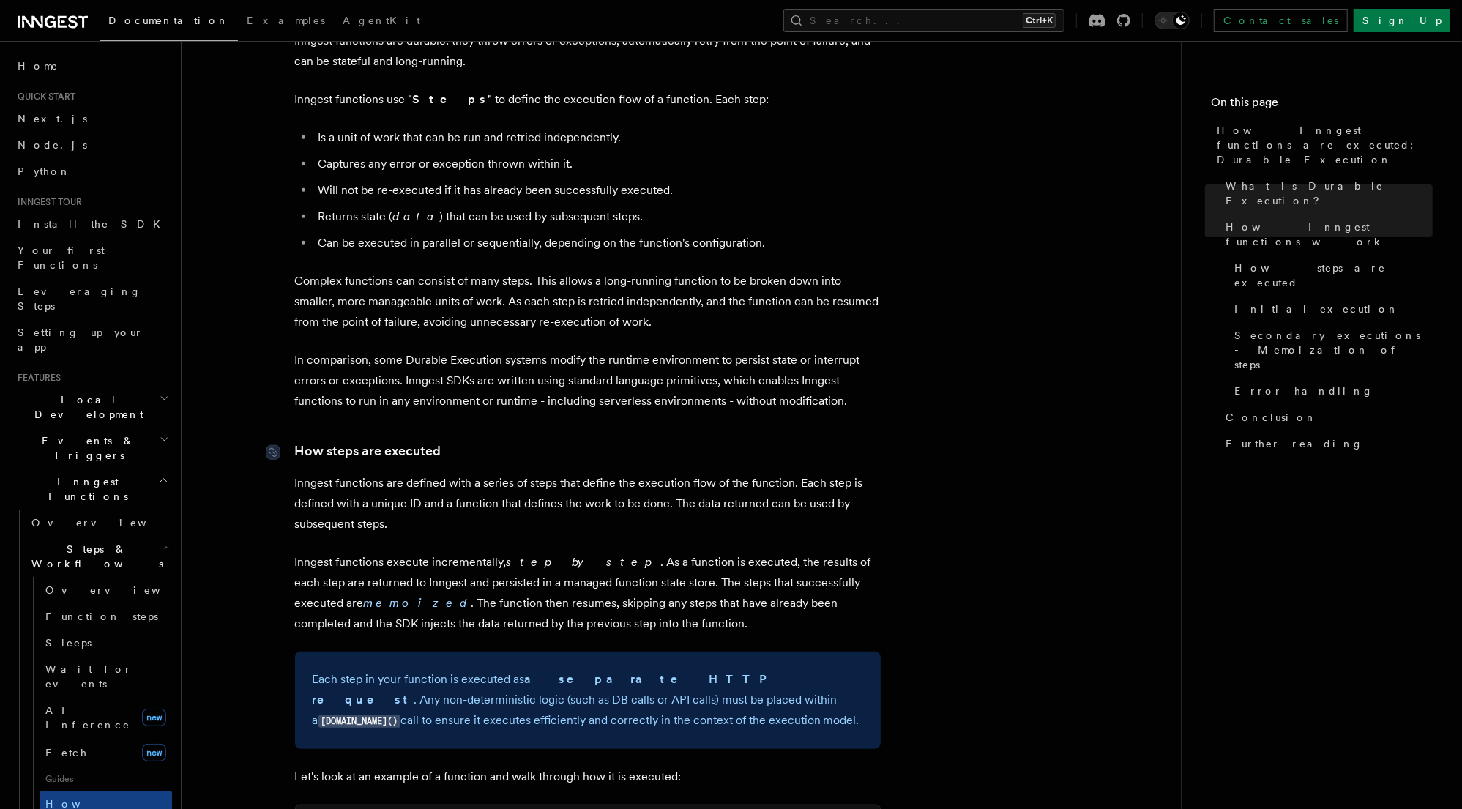
scroll to position [761, 0]
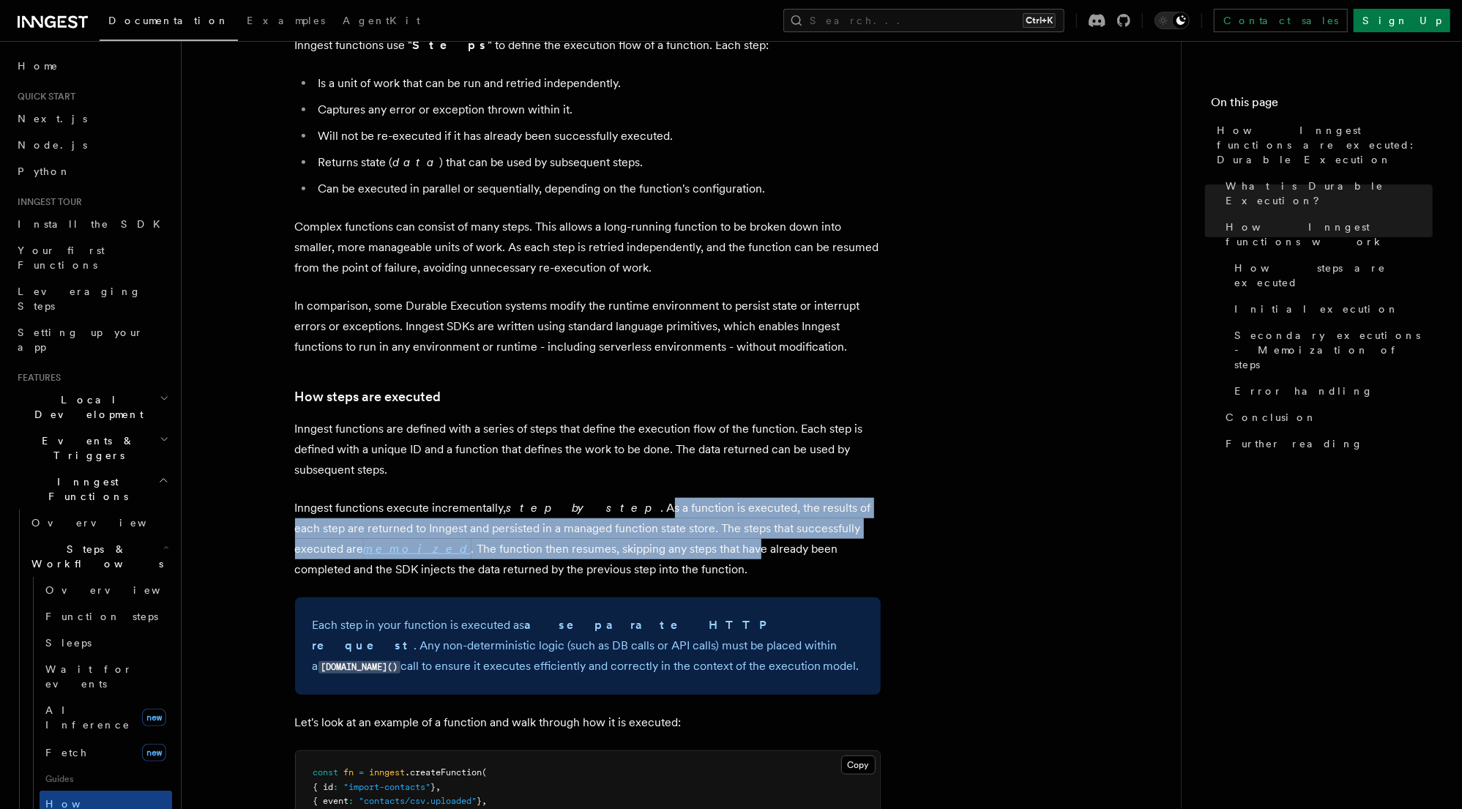
drag, startPoint x: 578, startPoint y: 465, endPoint x: 637, endPoint y: 508, distance: 73.4
click at [637, 508] on p "Inngest functions execute incrementally, step by step . As a function is execut…" at bounding box center [588, 539] width 586 height 82
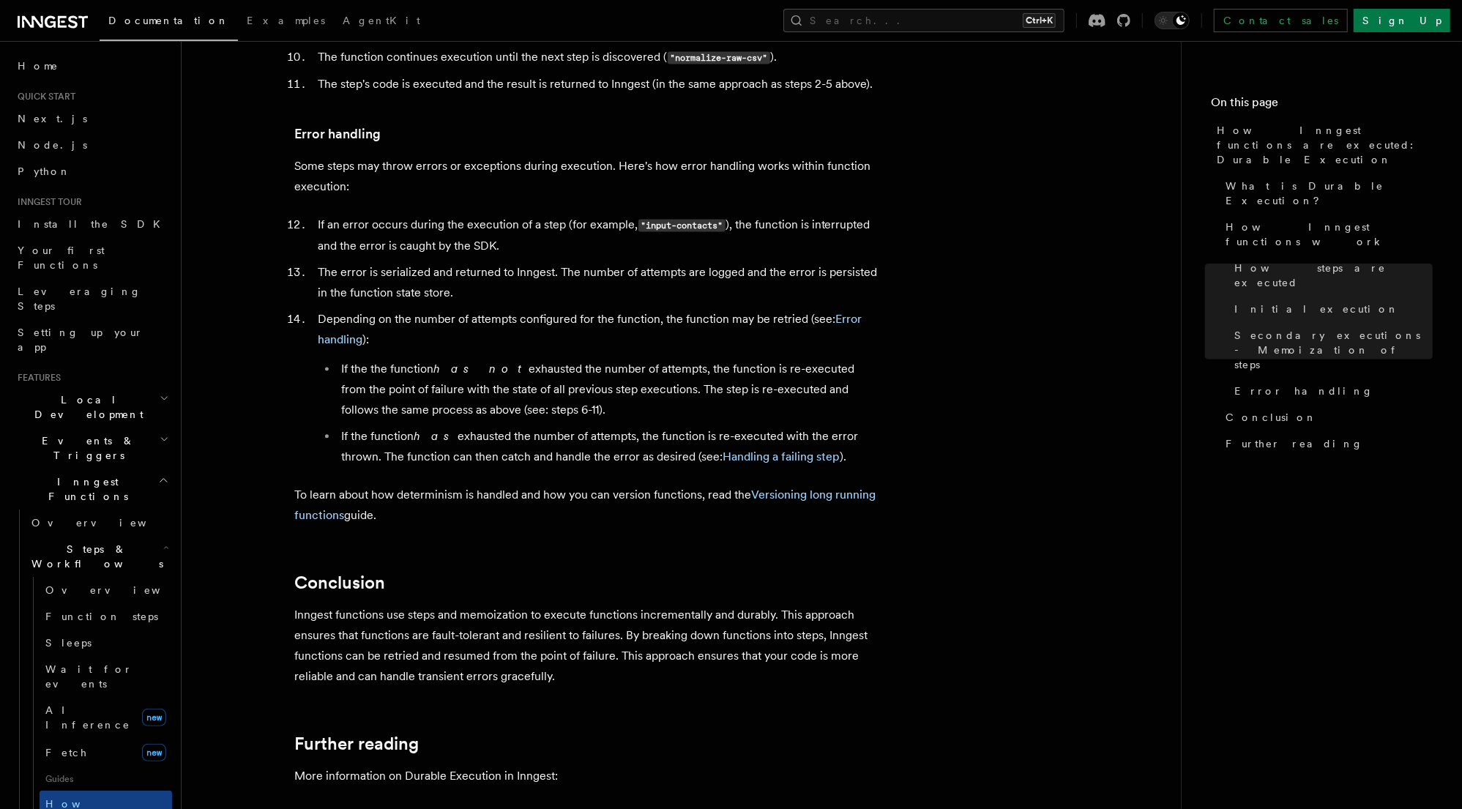
scroll to position [2342, 0]
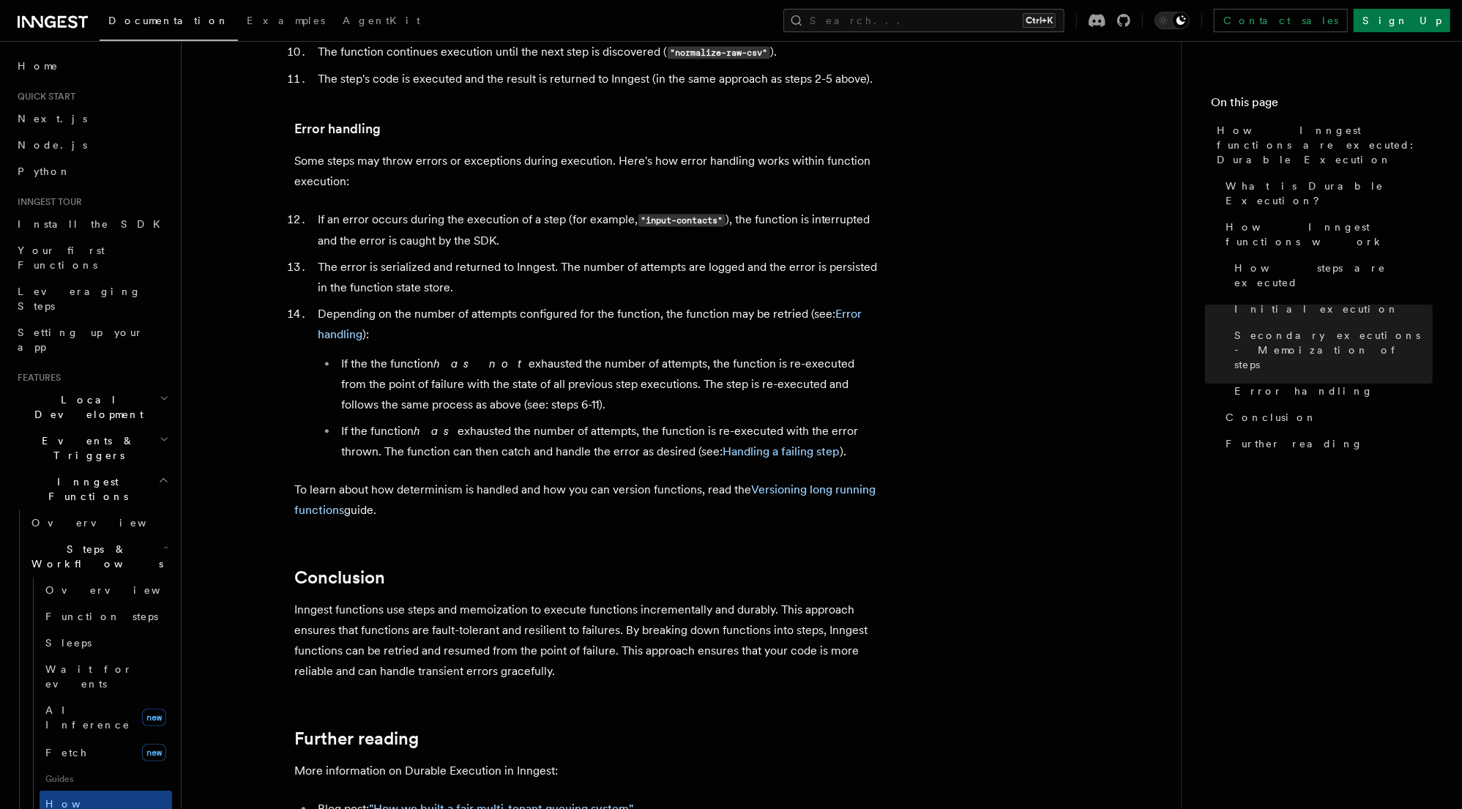
click at [381, 600] on p "Inngest functions use steps and memoization to execute functions incrementally …" at bounding box center [588, 641] width 586 height 82
click at [479, 600] on p "Inngest functions use steps and memoization to execute functions incrementally …" at bounding box center [588, 641] width 586 height 82
click at [584, 600] on p "Inngest functions use steps and memoization to execute functions incrementally …" at bounding box center [588, 641] width 586 height 82
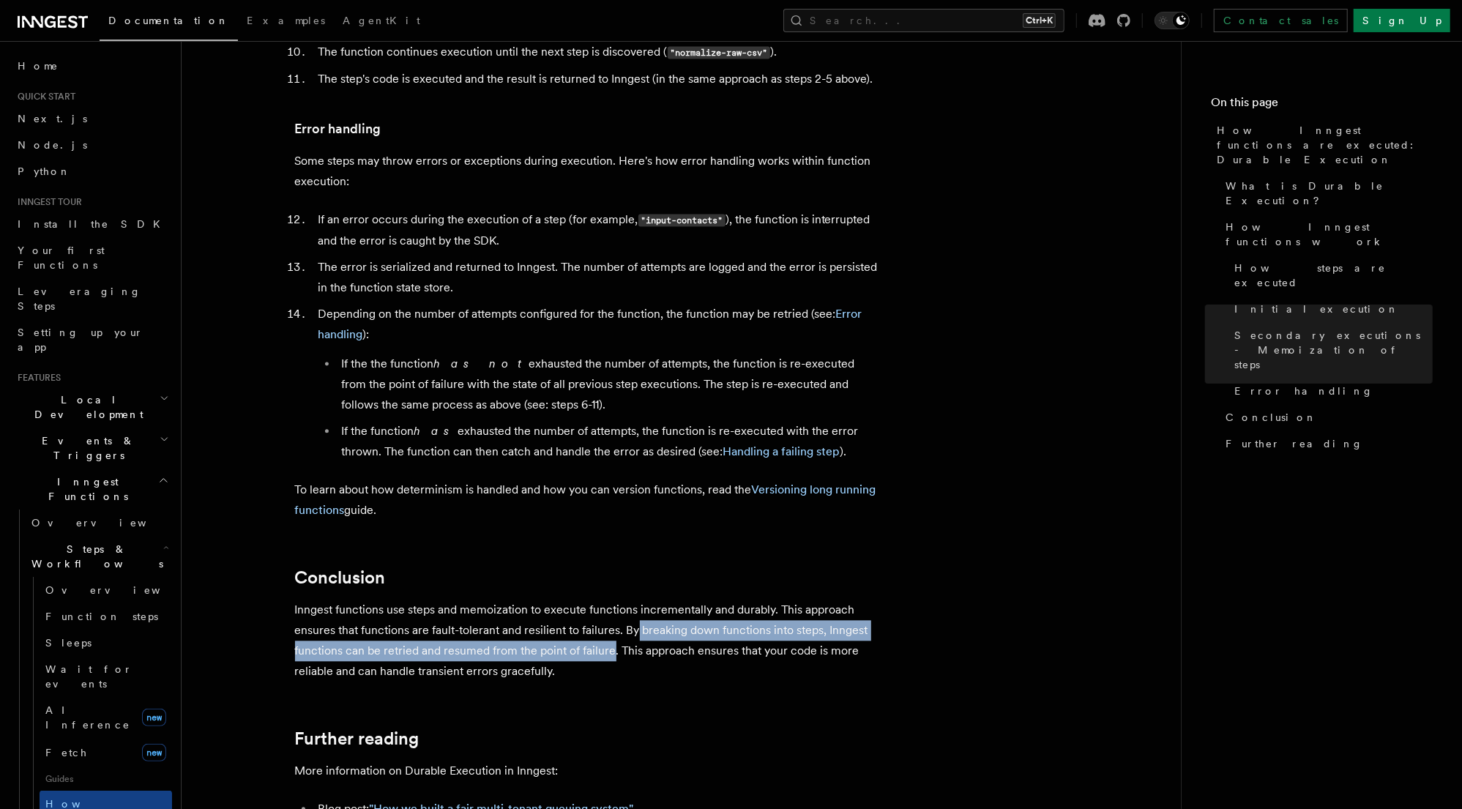
drag, startPoint x: 635, startPoint y: 578, endPoint x: 610, endPoint y: 596, distance: 29.9
click at [610, 600] on p "Inngest functions use steps and memoization to execute functions incrementally …" at bounding box center [588, 641] width 586 height 82
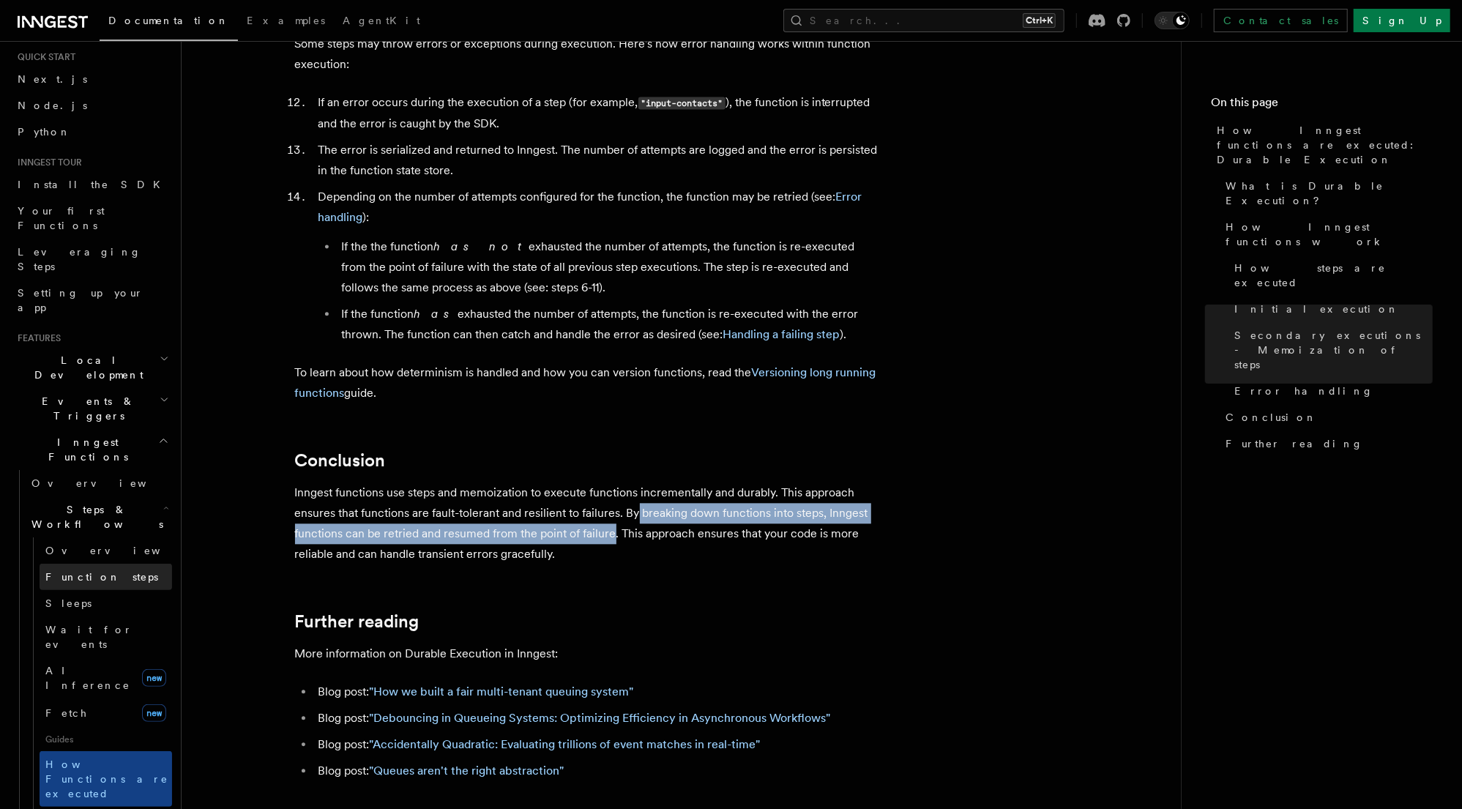
scroll to position [59, 0]
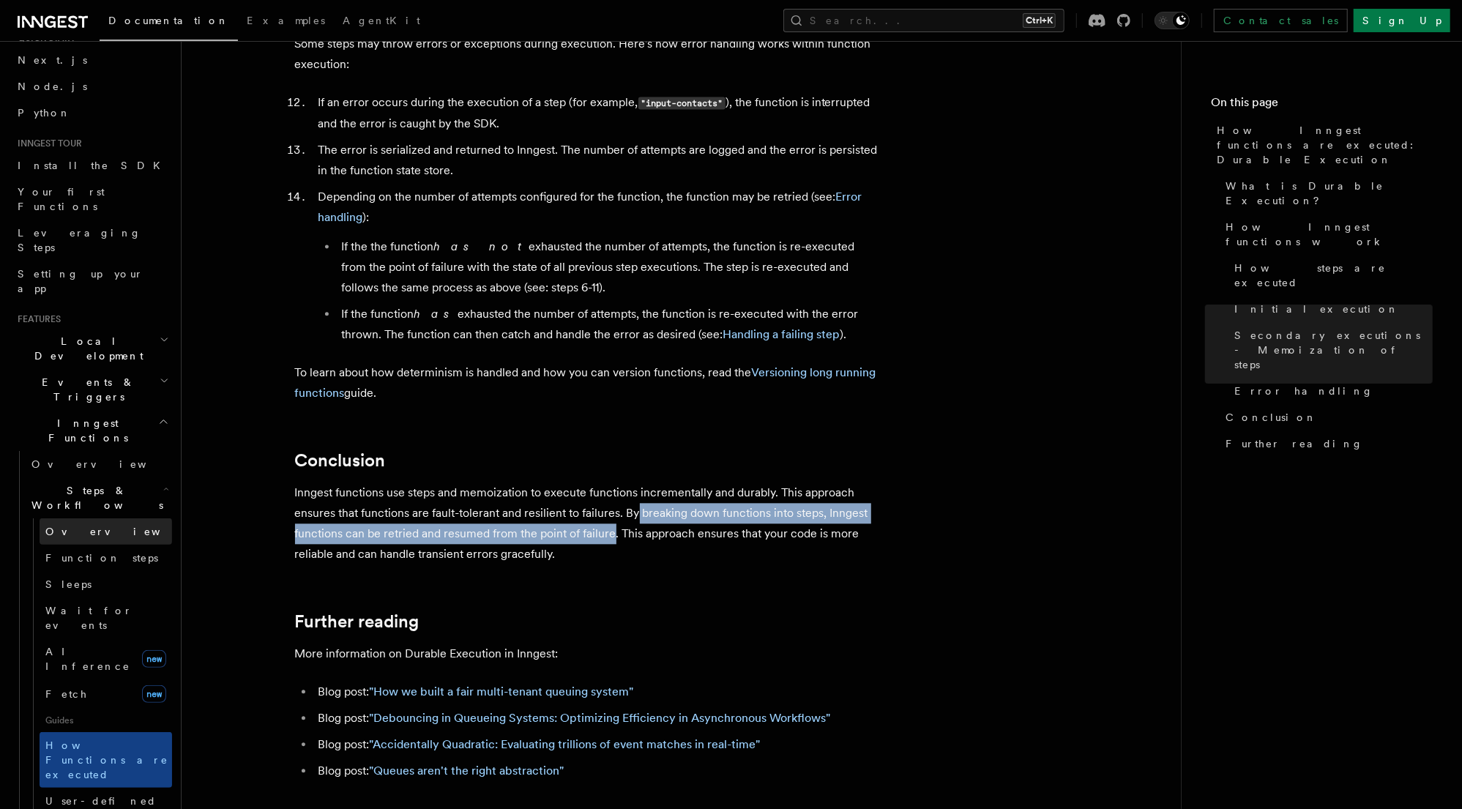
click at [89, 526] on span "Overview" at bounding box center [120, 532] width 151 height 12
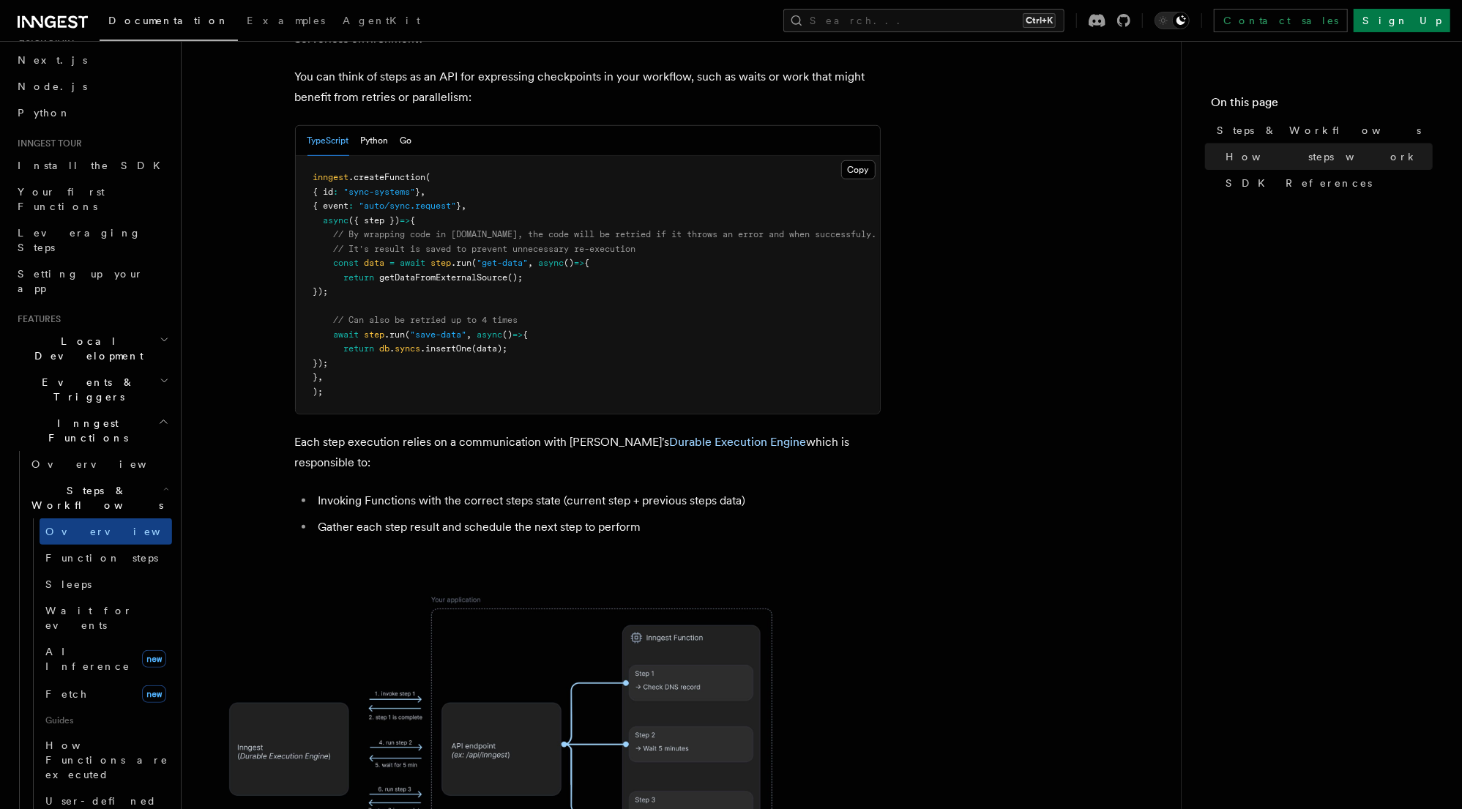
scroll to position [468, 0]
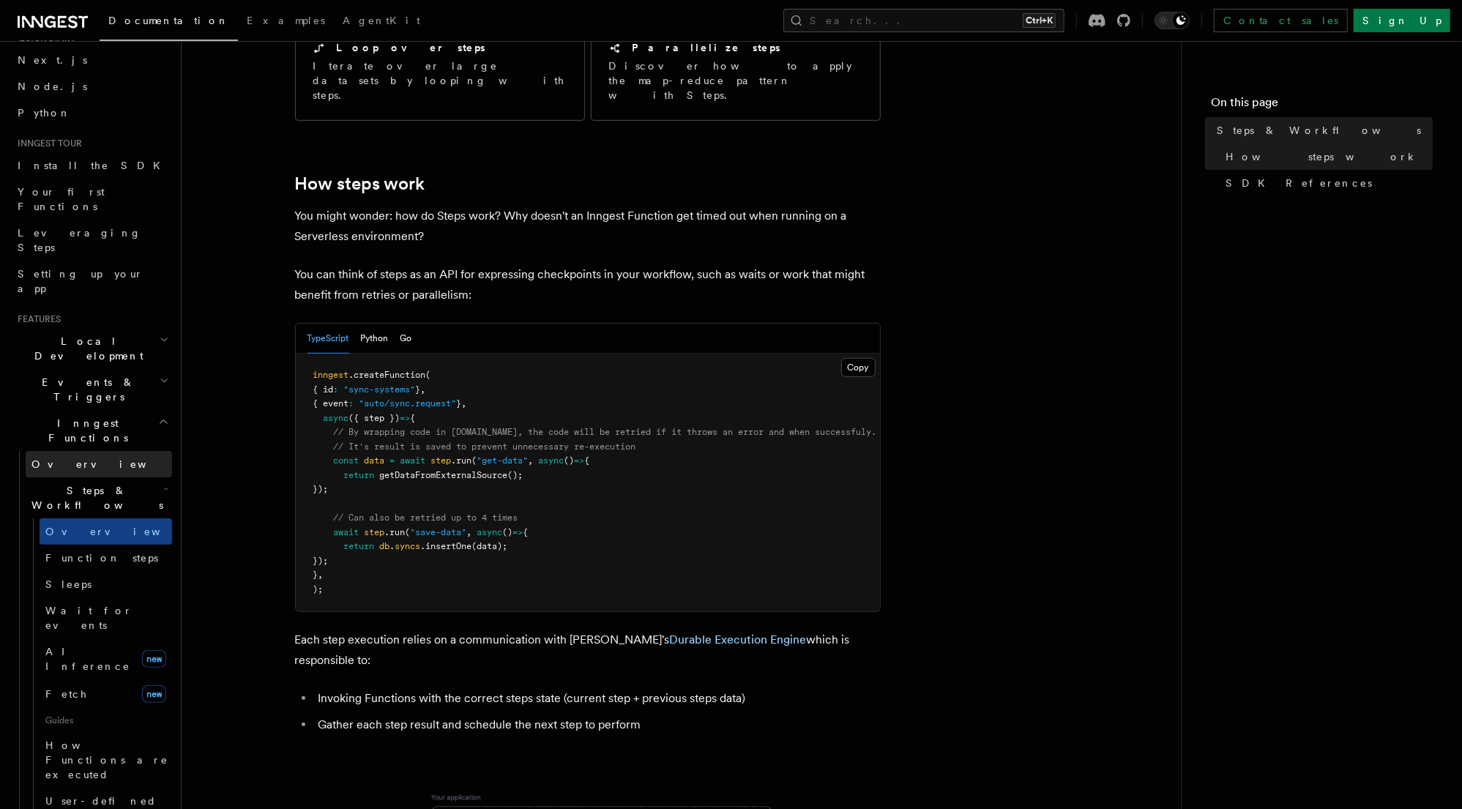
click at [73, 458] on span "Overview" at bounding box center [106, 464] width 151 height 12
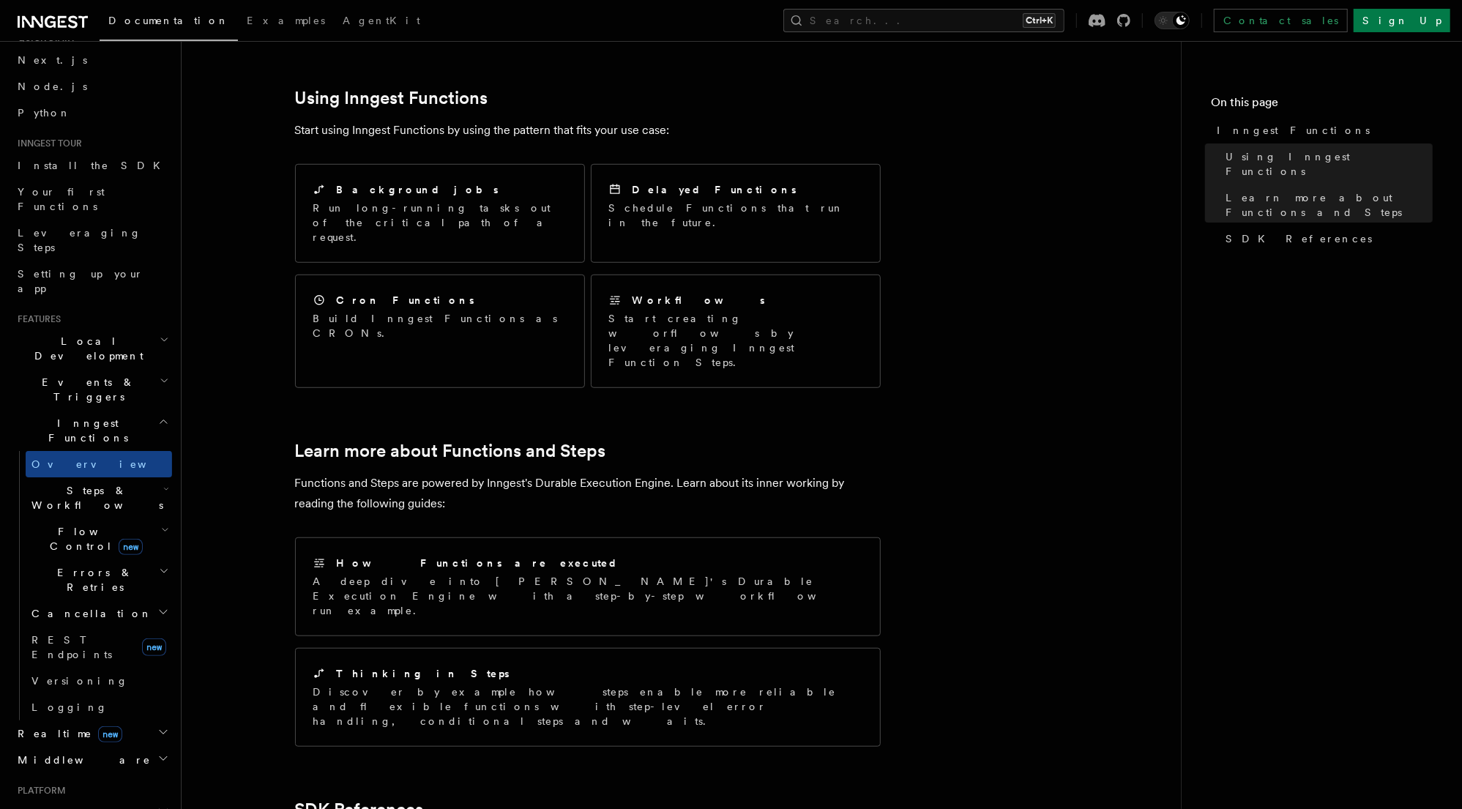
scroll to position [640, 0]
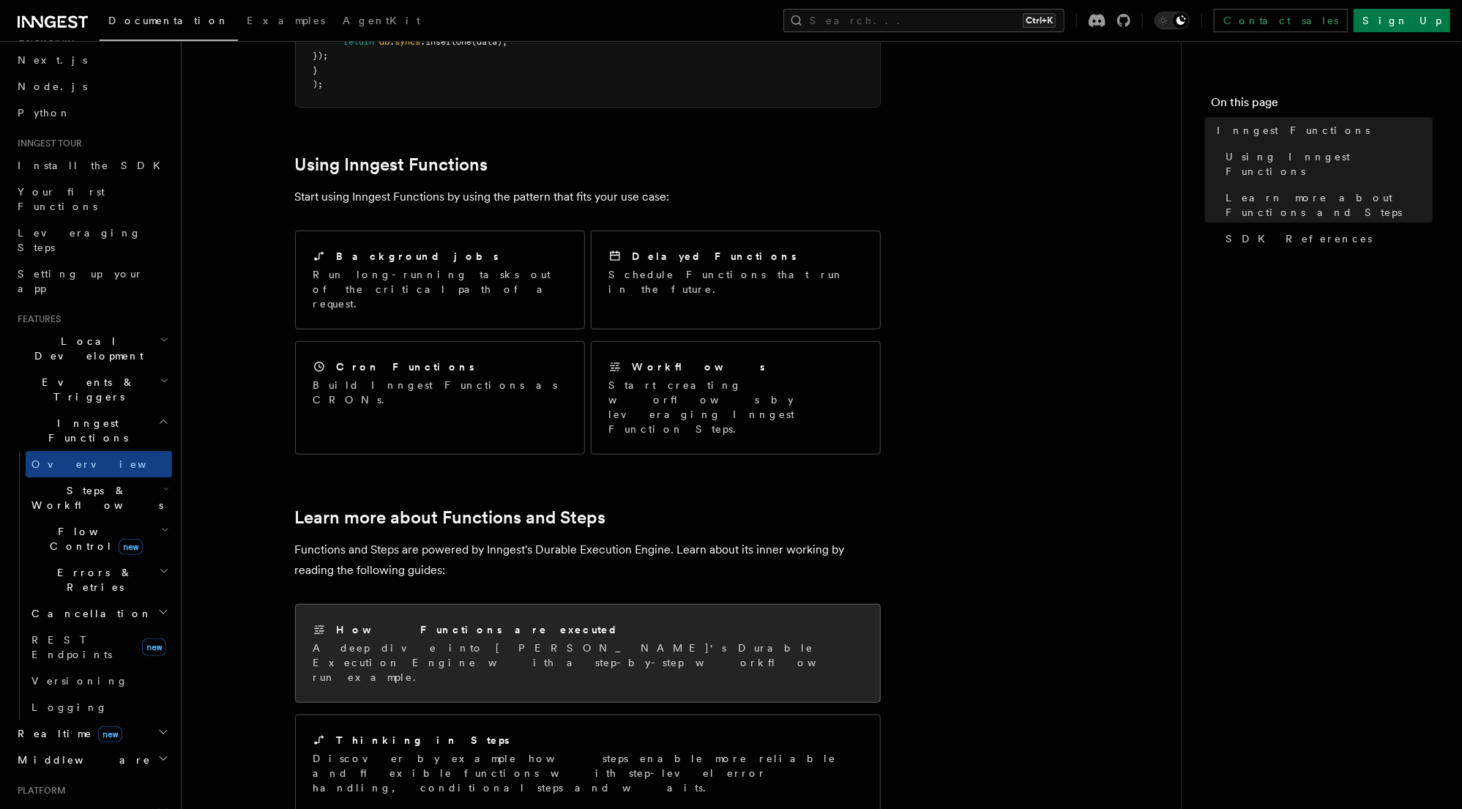
click at [395, 622] on h2 "How Functions are executed" at bounding box center [478, 629] width 283 height 15
